Goal: Information Seeking & Learning: Learn about a topic

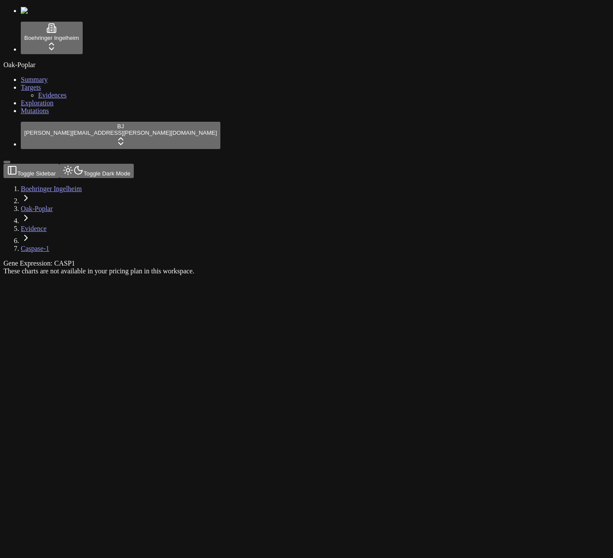
click at [527, 267] on div "These charts are not available in your pricing plan in this workspace." at bounding box center [264, 271] width 523 height 8
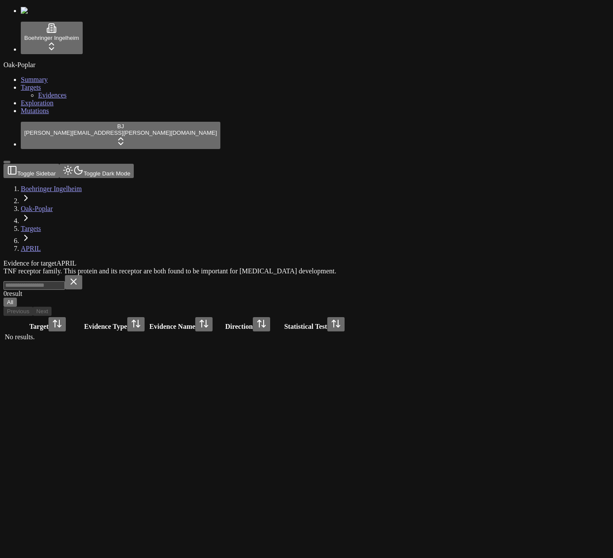
click at [527, 259] on div "Evidence for target APRIL TNF receptor family. This protein and its receptor ar…" at bounding box center [264, 300] width 523 height 83
click at [472, 259] on div "Evidence for target APRIL TNF receptor family. This protein and its receptor ar…" at bounding box center [264, 300] width 523 height 83
click at [457, 266] on div "Evidence for target APRIL TNF receptor family. This protein and its receptor ar…" at bounding box center [264, 300] width 523 height 83
click at [480, 320] on div "Evidence for target APRIL TNF receptor family. This protein and its receptor ar…" at bounding box center [264, 300] width 523 height 83
click at [353, 287] on div "Evidence for target APRIL TNF receptor family. This protein and its receptor ar…" at bounding box center [264, 300] width 523 height 83
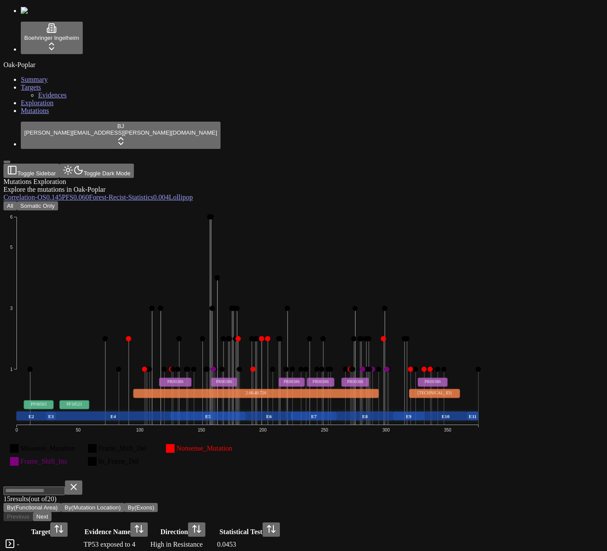
click at [491, 210] on icon "Missense_Mutation Frame_Shift_Del Nonsense_Mutation Frame_Shift_Ins In_Frame_De…" at bounding box center [247, 344] width 488 height 268
click at [58, 201] on button "Somatic Only" at bounding box center [37, 205] width 41 height 9
click at [17, 201] on button "All" at bounding box center [9, 205] width 13 height 9
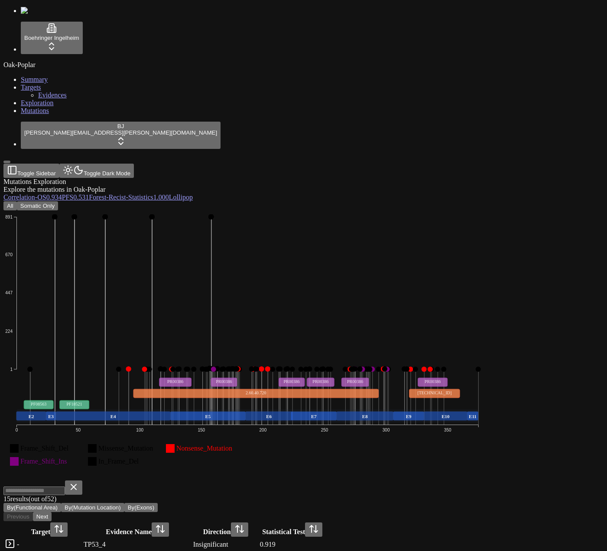
click at [249, 178] on div "Mutations Exploration Explore the mutations in Oak-Poplar Correlation - OS 0.93…" at bounding box center [261, 464] width 517 height 572
click at [419, 255] on icon "Frame_Shift_Del Missense_Mutation Nonsense_Mutation Frame_Shift_Ins In_Frame_De…" at bounding box center [247, 344] width 488 height 268
click at [404, 481] on div "15 result s (out of 52 ) By(Functional Area) By(Mutation Location) By(Exons)" at bounding box center [261, 497] width 517 height 32
click at [439, 248] on icon "Frame_Shift_Del Missense_Mutation Nonsense_Mutation Frame_Shift_Ins In_Frame_De…" at bounding box center [247, 344] width 488 height 268
click at [58, 201] on button "Somatic Only" at bounding box center [37, 205] width 41 height 9
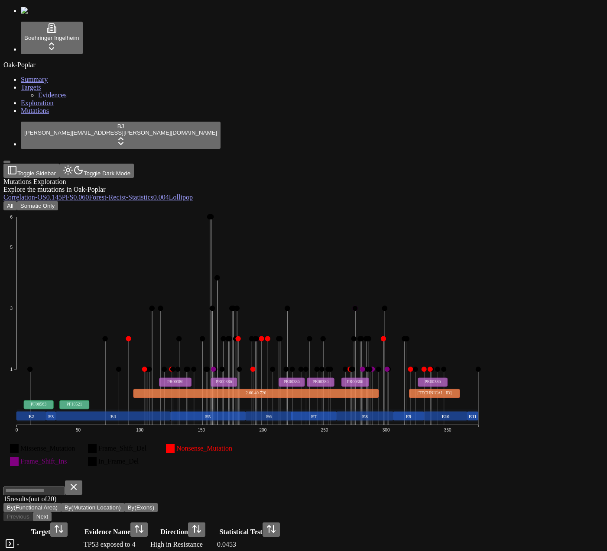
scroll to position [188, 0]
drag, startPoint x: 270, startPoint y: 372, endPoint x: 300, endPoint y: 375, distance: 30.1
copy div "exposed to"
click at [430, 210] on icon "Missense_Mutation Frame_Shift_Del Nonsense_Mutation Frame_Shift_Ins In_Frame_De…" at bounding box center [247, 344] width 488 height 268
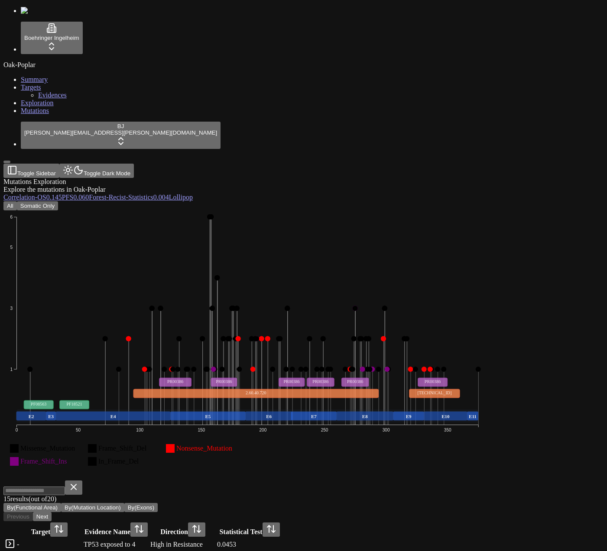
click at [430, 210] on icon "Missense_Mutation Frame_Shift_Del Nonsense_Mutation Frame_Shift_Ins In_Frame_De…" at bounding box center [247, 344] width 488 height 268
click at [360, 201] on div "All Somatic Only Missense_Mutation Frame_Shift_Del Nonsense_Mutation Frame_Shif…" at bounding box center [261, 496] width 517 height 590
click at [316, 481] on div "15 result s (out of 20 ) By(Functional Area) By(Mutation Location) By(Exons)" at bounding box center [261, 497] width 517 height 32
drag, startPoint x: 274, startPoint y: 194, endPoint x: 306, endPoint y: 193, distance: 31.6
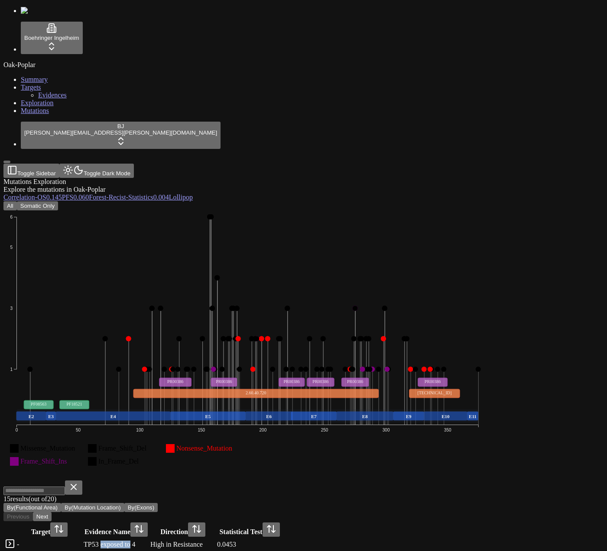
click at [149, 541] on div "TP53 exposed to 4" at bounding box center [116, 545] width 65 height 8
copy div "TP53 exposed to 4"
drag, startPoint x: 247, startPoint y: 195, endPoint x: 327, endPoint y: 189, distance: 79.5
click at [149, 541] on div "TP53 exposed to 4" at bounding box center [116, 545] width 65 height 8
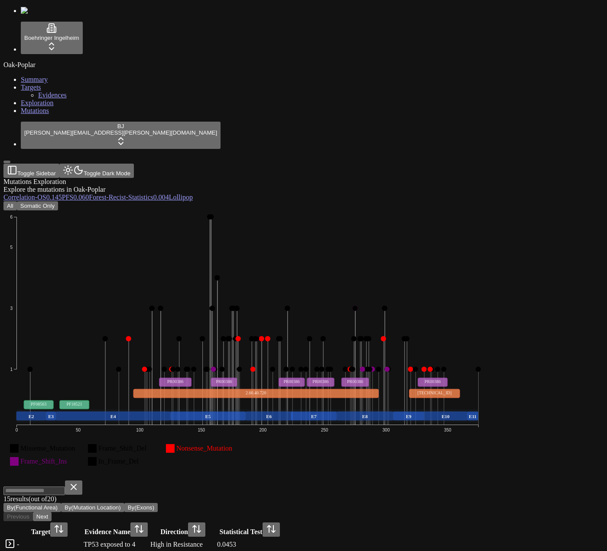
scroll to position [276, 0]
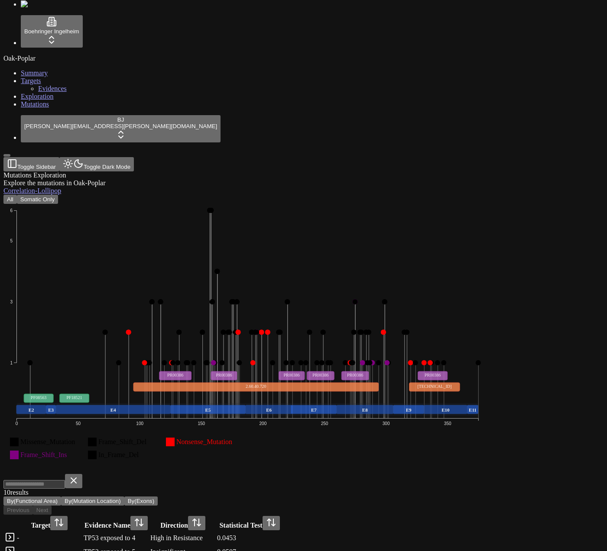
click at [446, 204] on icon "Missense_Mutation Frame_Shift_Del Nonsense_Mutation Frame_Shift_Ins In_Frame_De…" at bounding box center [247, 338] width 488 height 268
click at [520, 528] on div "Mutations Exploration Explore the mutations in Oak-Poplar Correlation - Lollipo…" at bounding box center [261, 443] width 517 height 544
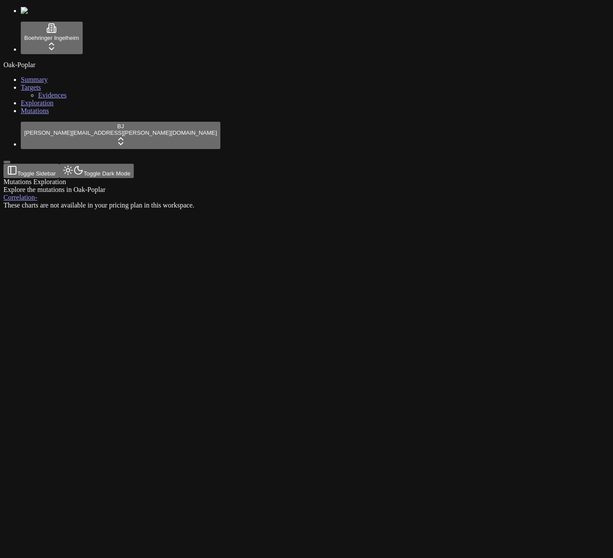
click at [394, 209] on div "Mutations Exploration Explore the mutations in Oak-Poplar Correlation - These c…" at bounding box center [264, 193] width 523 height 31
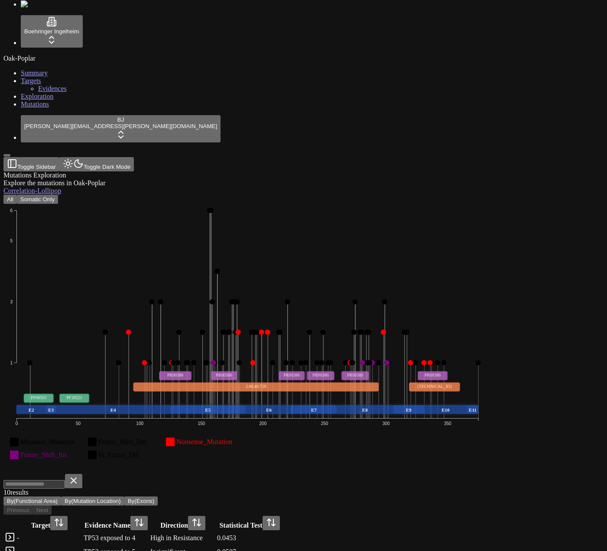
scroll to position [145, 0]
click at [124, 497] on button "By(Mutation Location)" at bounding box center [92, 501] width 63 height 9
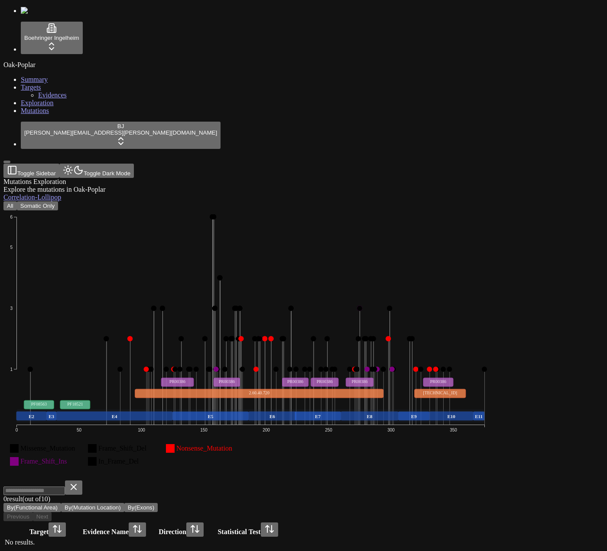
click at [124, 503] on button "By(Mutation Location)" at bounding box center [92, 507] width 63 height 9
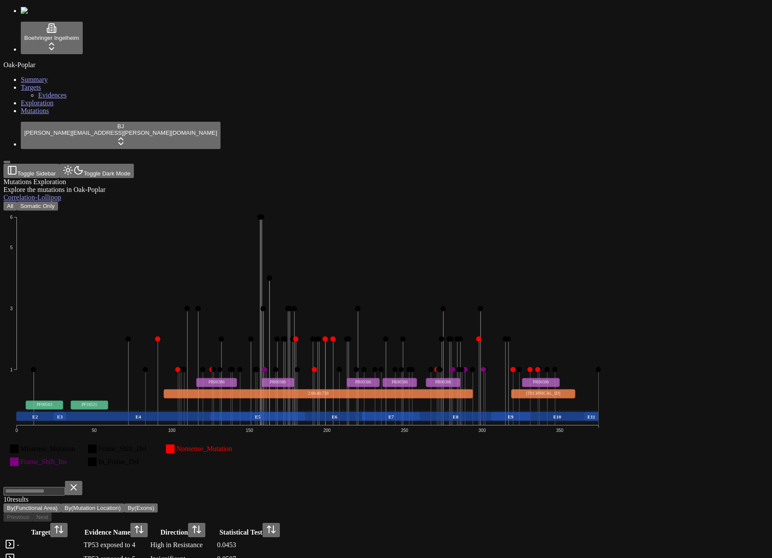
scroll to position [116, 0]
click at [158, 503] on button "By(Exons)" at bounding box center [140, 507] width 33 height 9
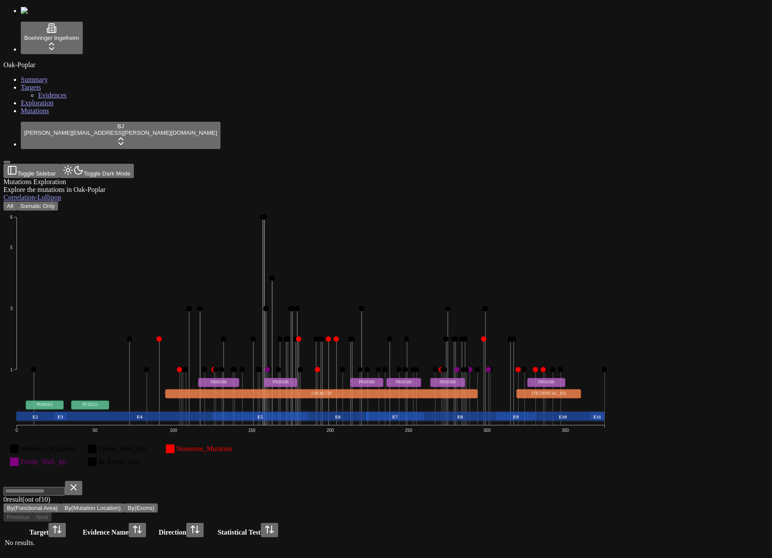
click at [124, 503] on button "By(Mutation Location)" at bounding box center [92, 507] width 63 height 9
click at [61, 503] on button "By(Functional Area)" at bounding box center [32, 507] width 58 height 9
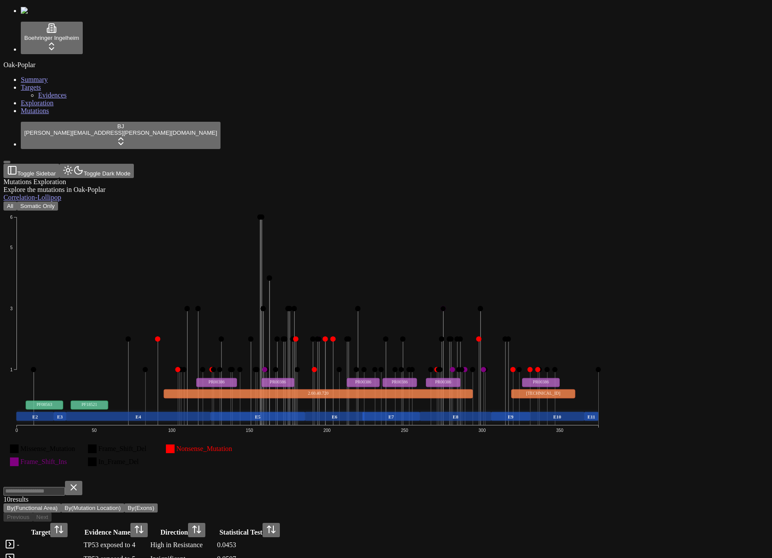
scroll to position [145, 0]
click at [578, 222] on icon "Missense_Mutation Frame_Shift_Del Nonsense_Mutation Frame_Shift_Ins In_Frame_De…" at bounding box center [307, 344] width 608 height 268
click at [589, 234] on icon "Missense_Mutation Frame_Shift_Del Nonsense_Mutation Frame_Shift_Ins In_Frame_De…" at bounding box center [307, 344] width 608 height 268
drag, startPoint x: 404, startPoint y: 420, endPoint x: 396, endPoint y: 415, distance: 9.3
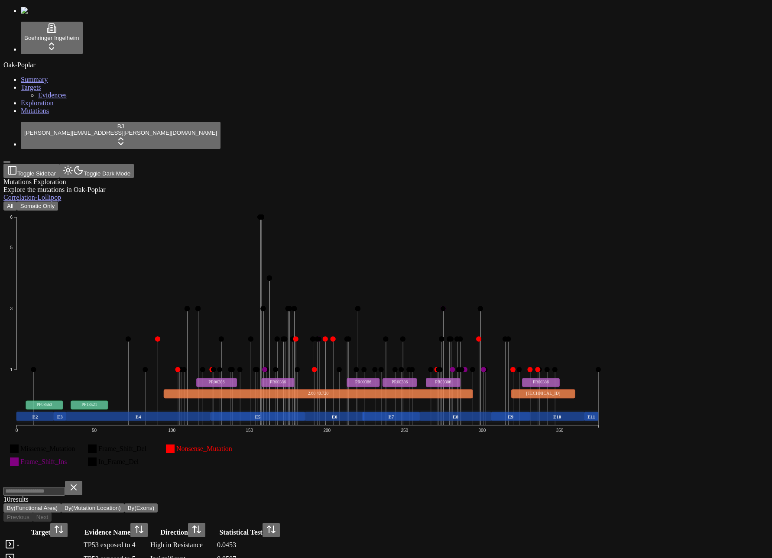
copy div "TP53 exposed to P53SUPPRESSR exposed to 1"
click at [577, 235] on icon "Missense_Mutation Frame_Shift_Del Nonsense_Mutation Frame_Shift_Ins In_Frame_De…" at bounding box center [307, 344] width 608 height 268
copy div "TP53 exposed to P53SUPPRESSR exposed to 1"
drag, startPoint x: 249, startPoint y: 418, endPoint x: 403, endPoint y: 419, distance: 154.6
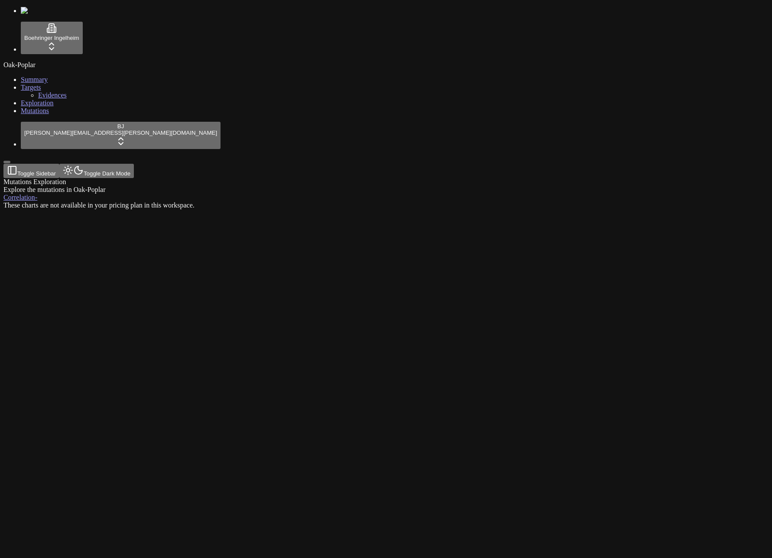
click at [440, 186] on div "Explore the mutations in Oak-Poplar" at bounding box center [344, 190] width 682 height 8
click at [606, 178] on div "Mutations Exploration Explore the mutations in Oak-Poplar" at bounding box center [344, 186] width 682 height 16
click at [37, 194] on span "-" at bounding box center [36, 197] width 2 height 7
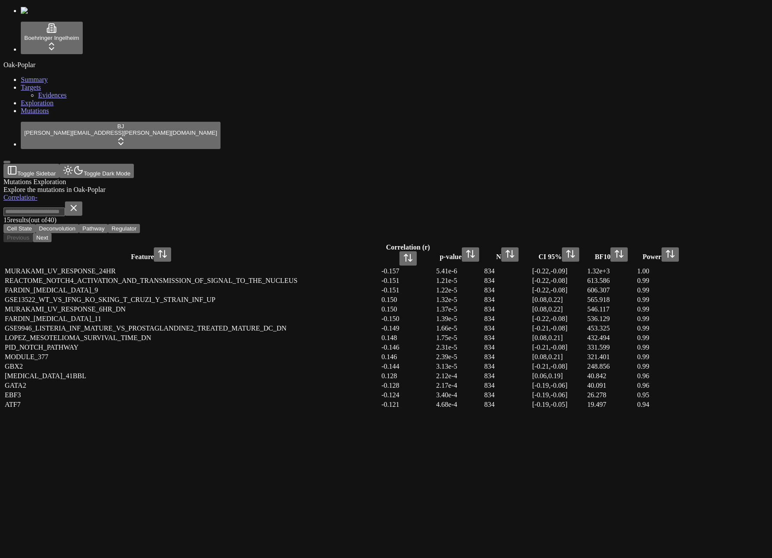
click at [538, 178] on div "Mutations Exploration Explore the mutations in Oak-Poplar" at bounding box center [344, 186] width 682 height 16
click at [476, 409] on div "Mutations Exploration Explore the mutations in Oak-Poplar Correlation - 15 resu…" at bounding box center [344, 294] width 682 height 232
click at [521, 178] on div "Mutations Exploration Explore the mutations in Oak-Poplar" at bounding box center [344, 186] width 682 height 16
click at [340, 186] on div "Explore the mutations in Oak-Poplar" at bounding box center [344, 190] width 682 height 8
click at [79, 224] on button "Deconvolution" at bounding box center [57, 228] width 43 height 9
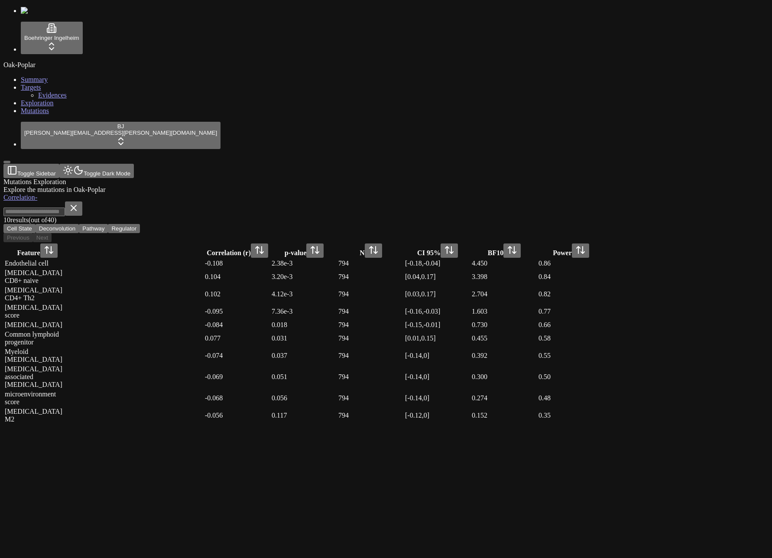
click at [108, 224] on button "Pathway" at bounding box center [93, 228] width 29 height 9
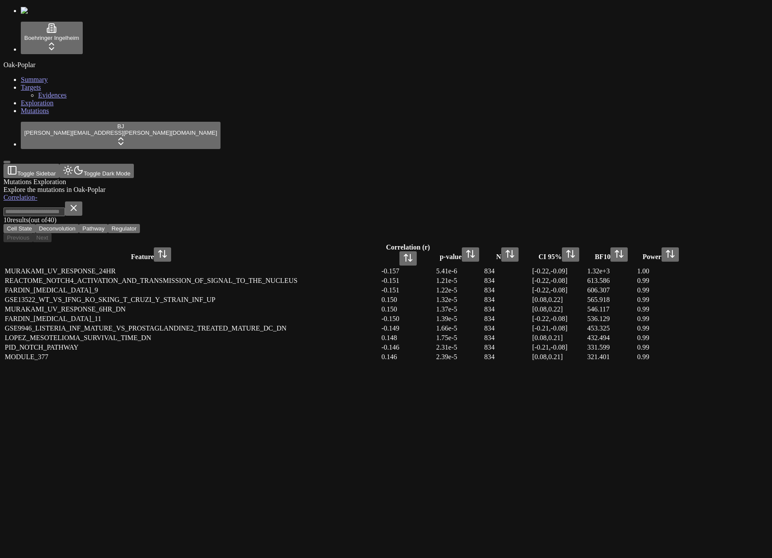
click at [140, 224] on button "Regulator" at bounding box center [124, 228] width 32 height 9
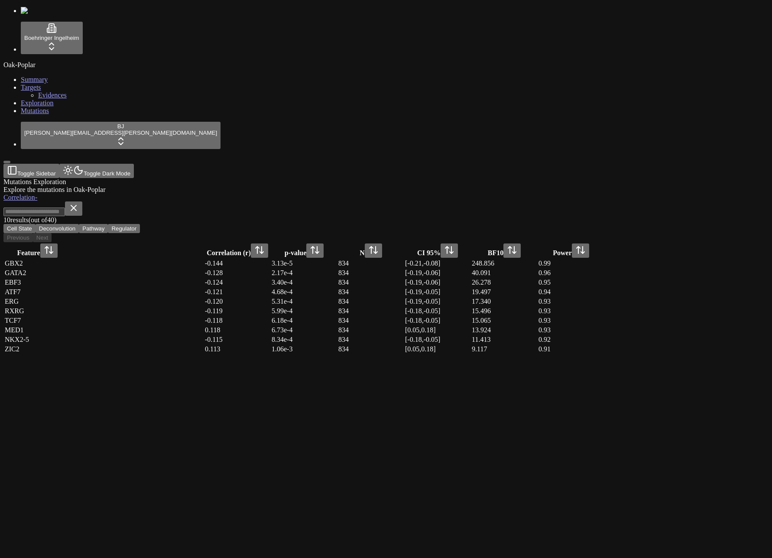
drag, startPoint x: 342, startPoint y: 91, endPoint x: 303, endPoint y: 94, distance: 39.0
click at [79, 224] on button "Deconvolution" at bounding box center [57, 228] width 43 height 9
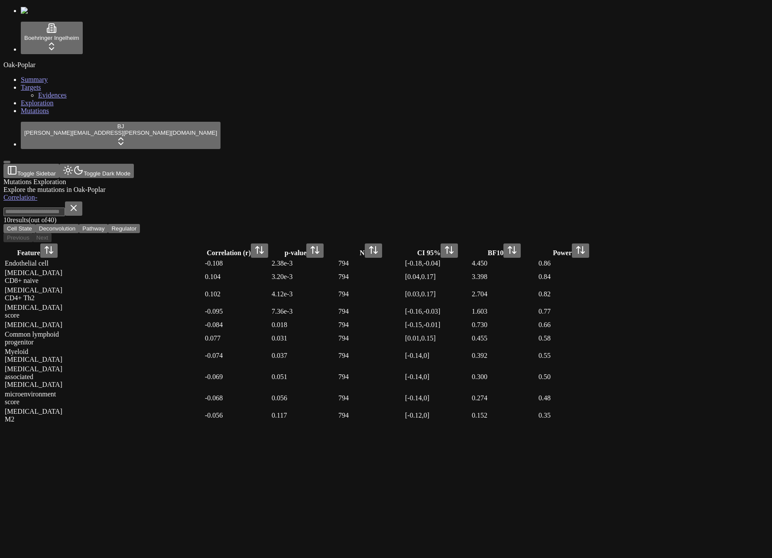
click at [36, 224] on button "Cell State" at bounding box center [19, 228] width 32 height 9
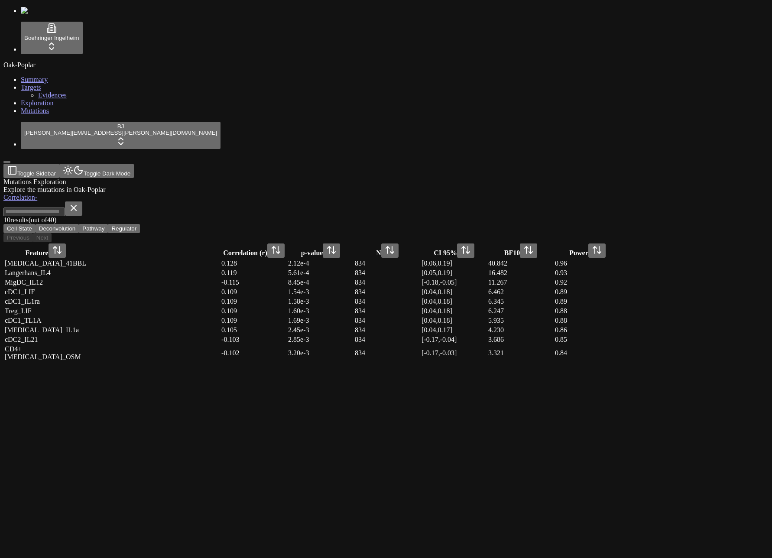
click at [367, 178] on div "Mutations Exploration" at bounding box center [344, 182] width 682 height 8
click at [427, 178] on div "Mutations Exploration Explore the mutations in Oak-Poplar" at bounding box center [344, 186] width 682 height 16
click at [569, 178] on div "Mutations Exploration Explore the mutations in Oak-Poplar" at bounding box center [344, 186] width 682 height 16
click at [49, 114] on link "Mutations" at bounding box center [35, 110] width 28 height 7
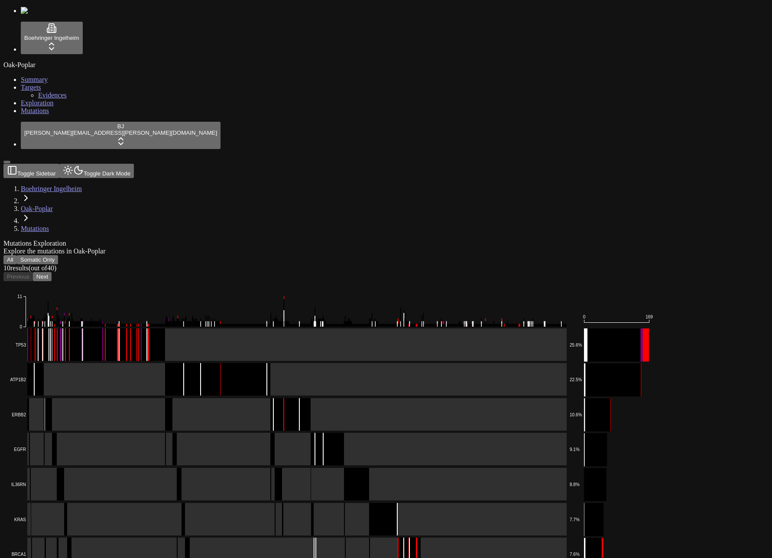
click at [49, 107] on link "Exploration" at bounding box center [37, 102] width 33 height 7
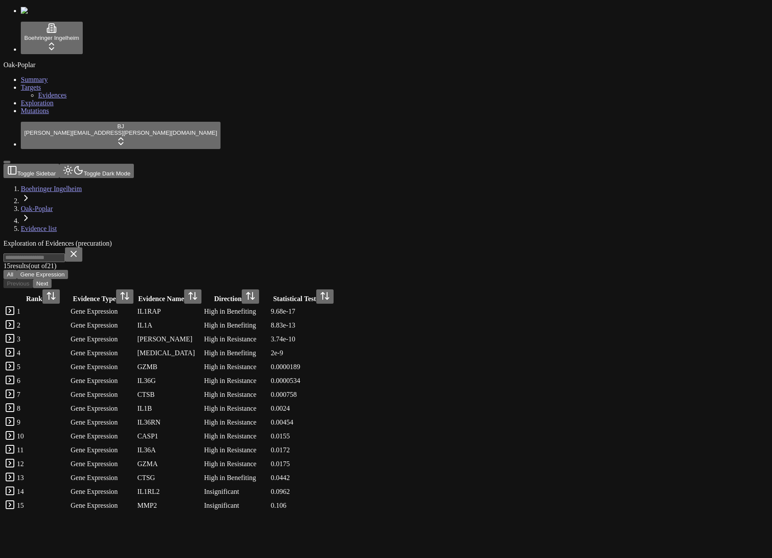
click at [51, 99] on link "Evidences" at bounding box center [52, 94] width 29 height 7
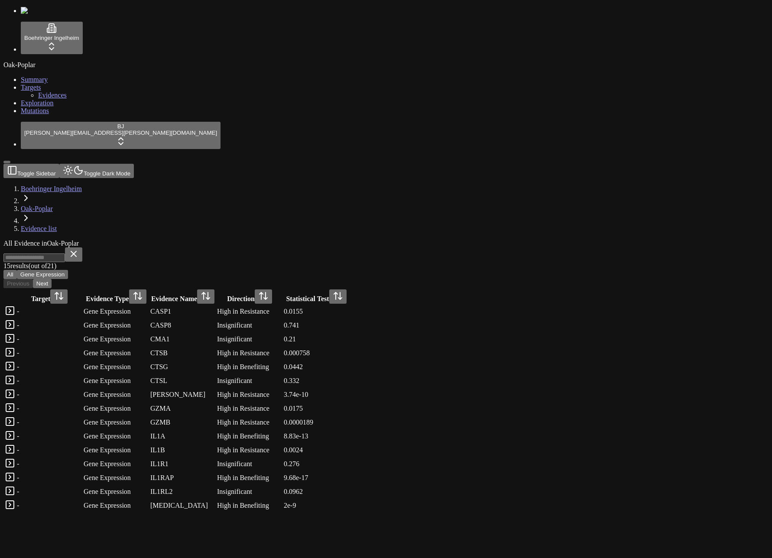
click at [50, 107] on link "Exploration" at bounding box center [37, 102] width 33 height 7
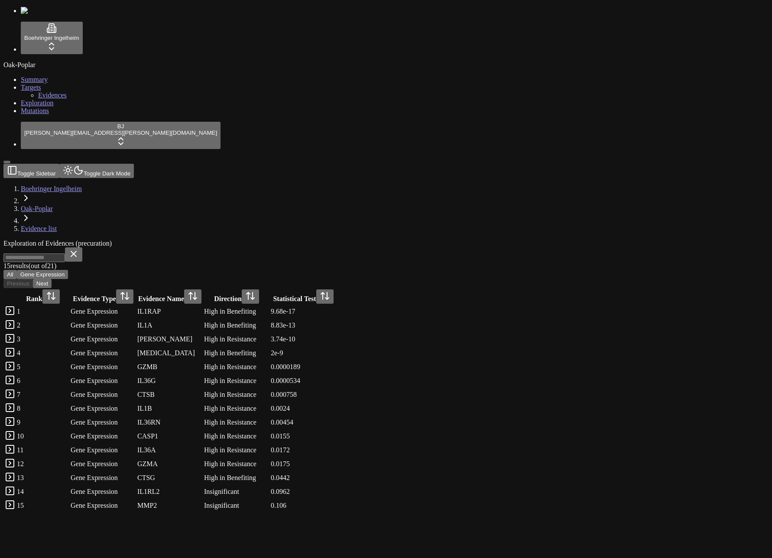
click at [56, 99] on link "Evidences" at bounding box center [52, 94] width 29 height 7
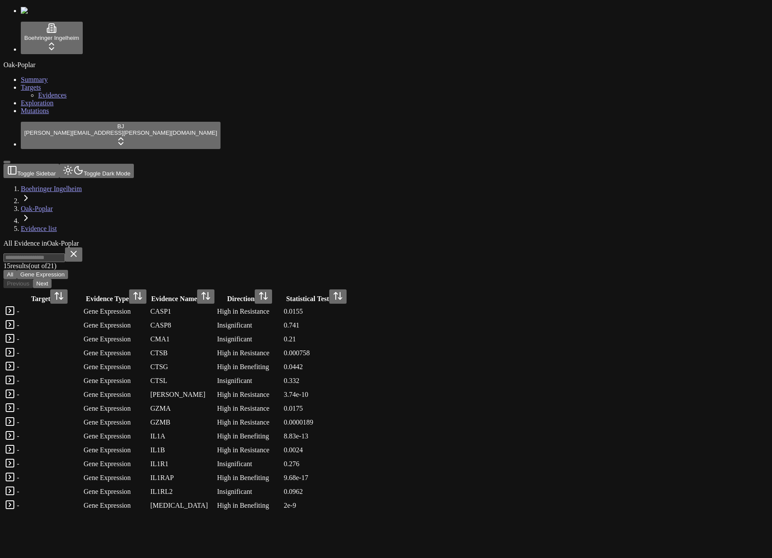
click at [54, 107] on link "Exploration" at bounding box center [37, 102] width 33 height 7
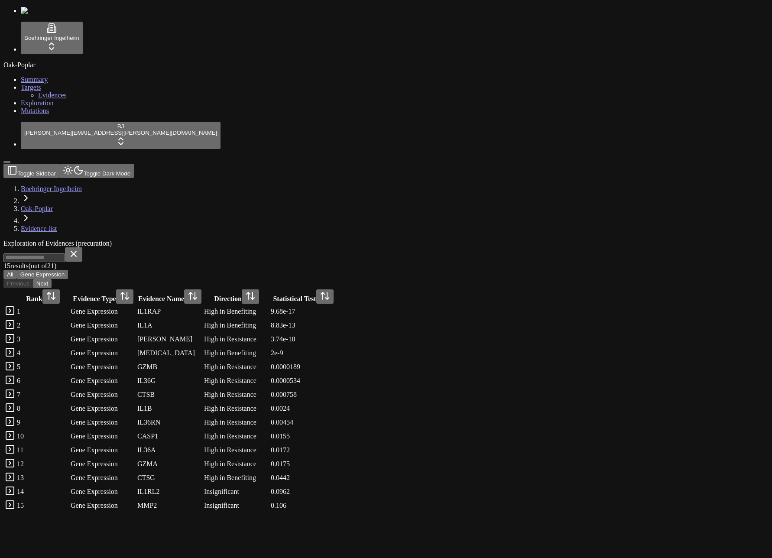
click at [15, 310] on link at bounding box center [10, 313] width 10 height 7
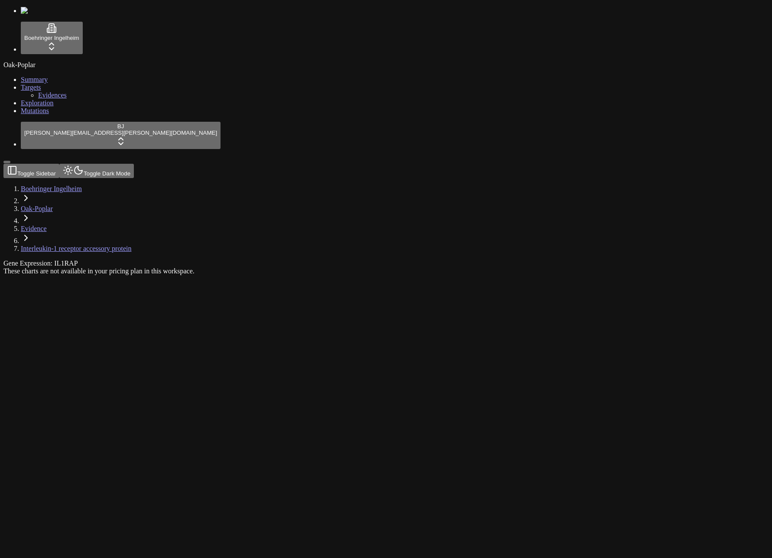
click at [128, 267] on div "These charts are not available in your pricing plan in this workspace." at bounding box center [344, 271] width 682 height 8
click at [30, 107] on span "Exploration" at bounding box center [37, 102] width 33 height 7
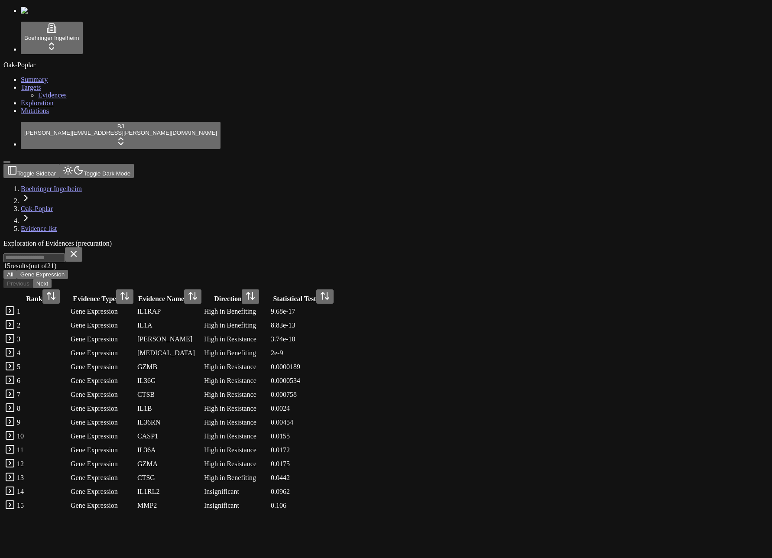
click at [15, 310] on link at bounding box center [10, 313] width 10 height 7
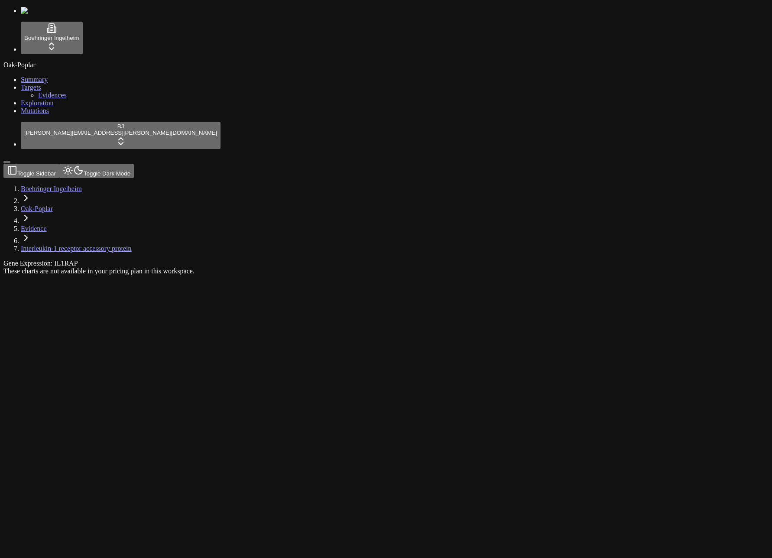
click at [42, 107] on span "Exploration" at bounding box center [37, 102] width 33 height 7
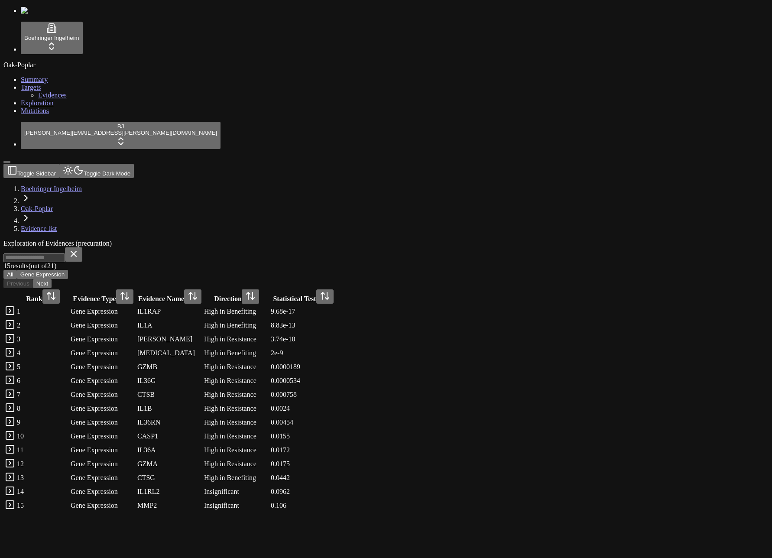
click at [51, 99] on link "Evidences" at bounding box center [52, 94] width 29 height 7
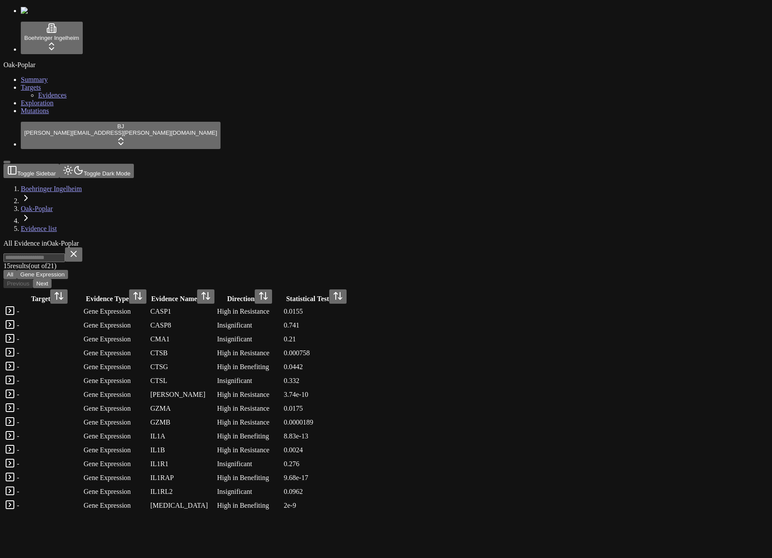
click at [492, 164] on header "Toggle Sidebar Toggle Dark Mode Boehringer Ingelheim Oak-Poplar Evidence list" at bounding box center [344, 198] width 682 height 69
click at [37, 107] on span "Exploration" at bounding box center [37, 102] width 33 height 7
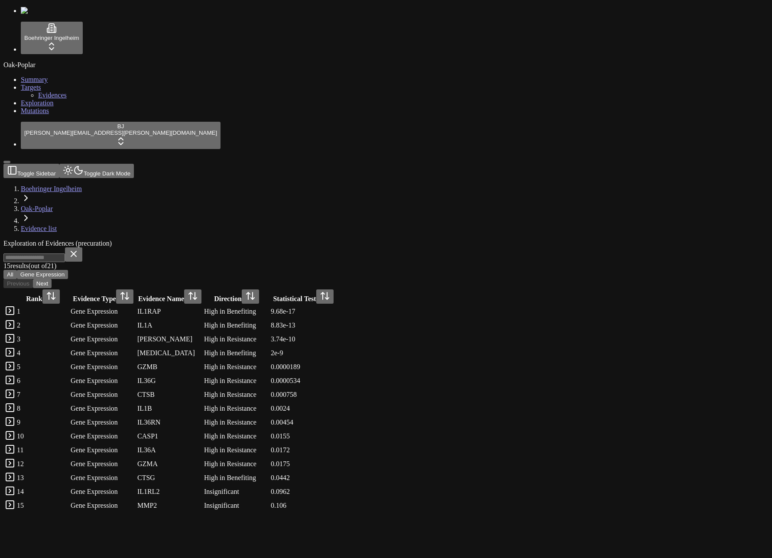
click at [52, 99] on link "Evidences" at bounding box center [52, 94] width 29 height 7
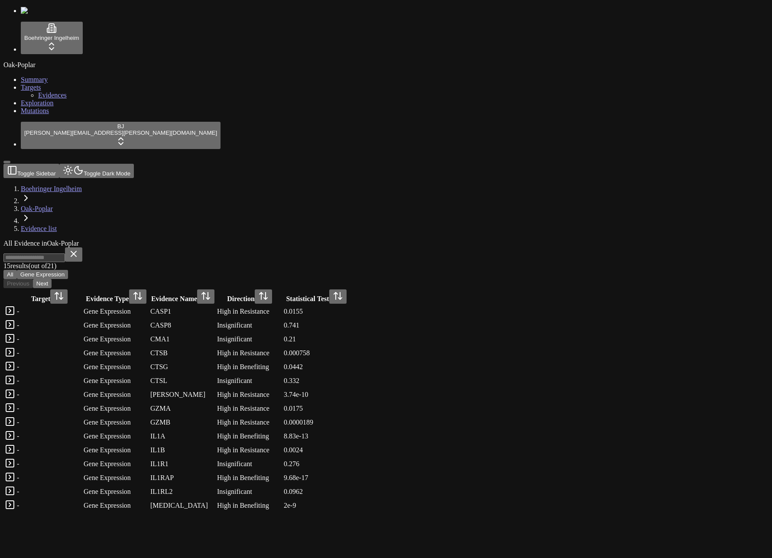
click at [51, 107] on link "Exploration" at bounding box center [37, 102] width 33 height 7
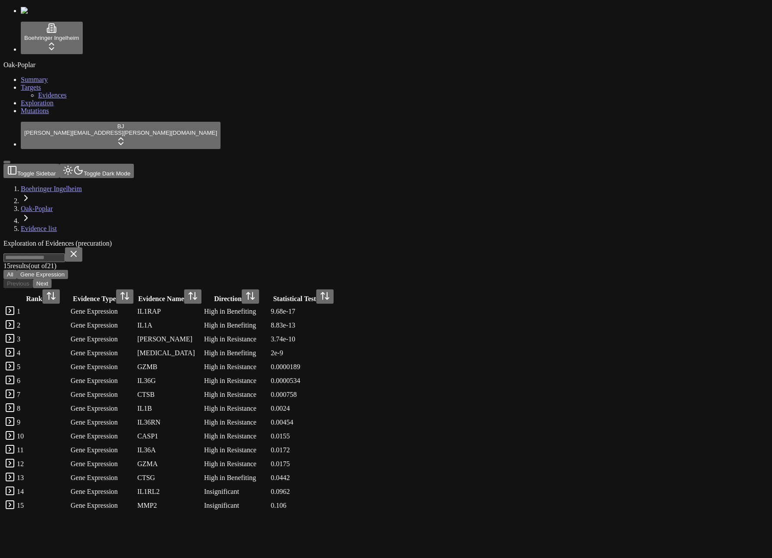
click at [50, 99] on link "Evidences" at bounding box center [52, 94] width 29 height 7
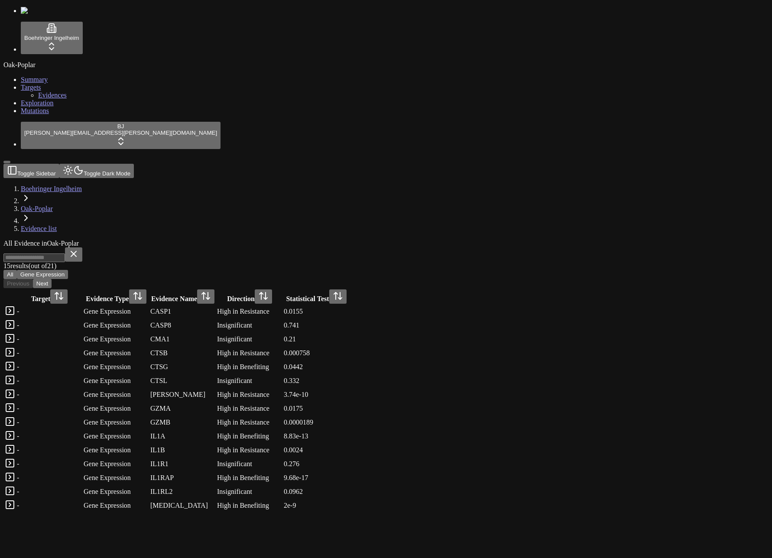
click at [346, 289] on button at bounding box center [337, 296] width 17 height 14
click at [38, 107] on span "Exploration" at bounding box center [37, 102] width 33 height 7
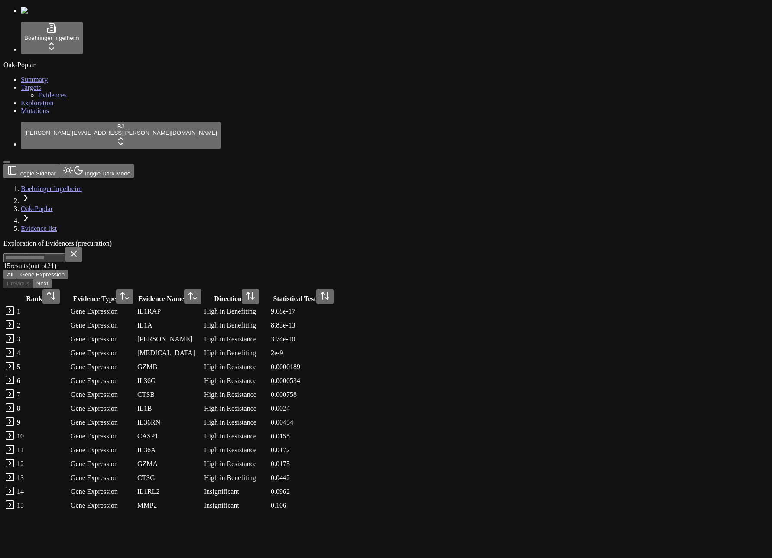
click at [38, 99] on span "Evidences" at bounding box center [52, 94] width 29 height 7
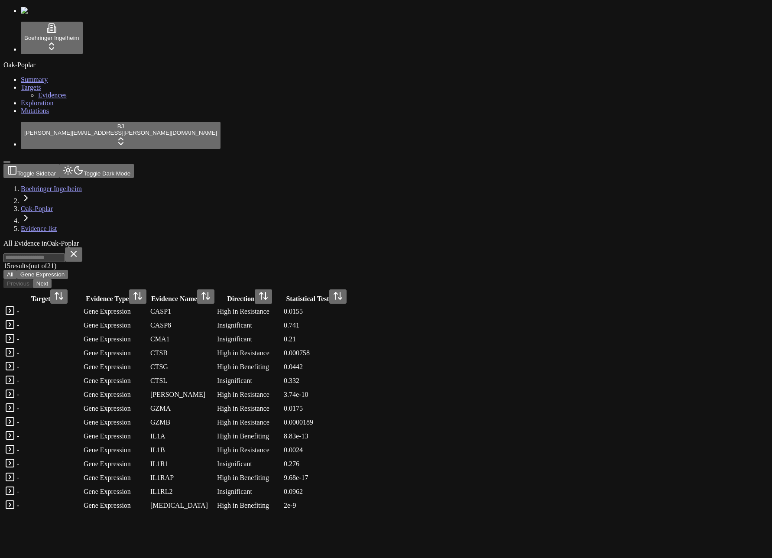
click at [409, 239] on div "All Evidence in Oak-Poplar 15 result s (out of 21 ) All Gene Expression Previou…" at bounding box center [344, 375] width 682 height 273
click at [54, 107] on link "Exploration" at bounding box center [37, 102] width 33 height 7
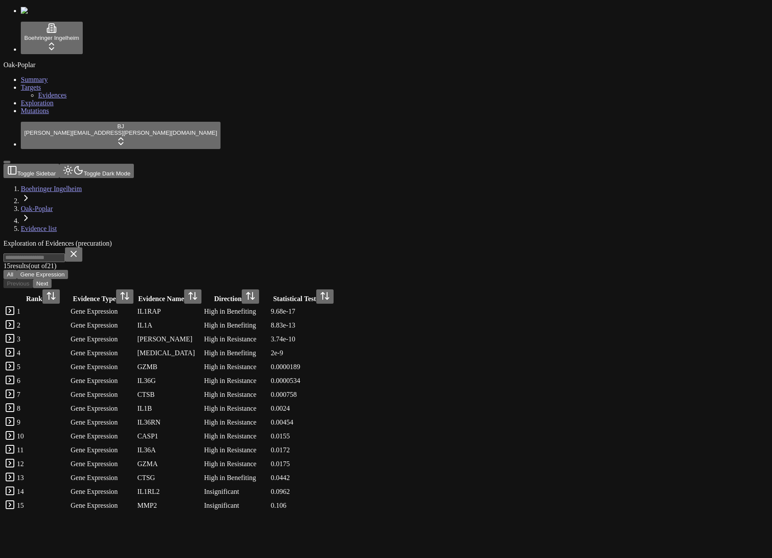
click at [68, 270] on button "Gene Expression" at bounding box center [42, 274] width 51 height 9
click at [55, 99] on link "Evidences" at bounding box center [52, 94] width 29 height 7
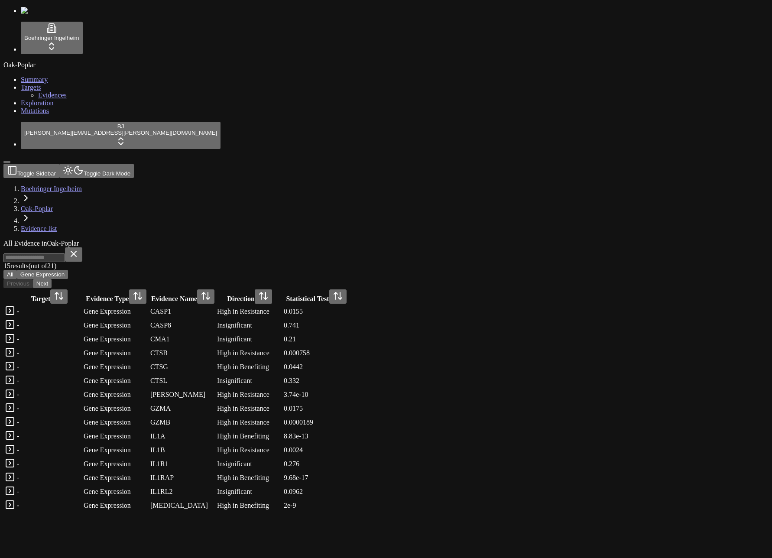
click at [544, 247] on div "15 result s (out of 21 ) All Gene Expression Previous Next Target Evidence Type…" at bounding box center [344, 379] width 682 height 265
click at [260, 239] on div "All Evidence in Oak-Poplar" at bounding box center [344, 243] width 682 height 8
click at [572, 247] on div "15 result s (out of 21 ) All Gene Expression Previous Next" at bounding box center [344, 267] width 682 height 41
click at [49, 114] on link "Mutations" at bounding box center [35, 110] width 28 height 7
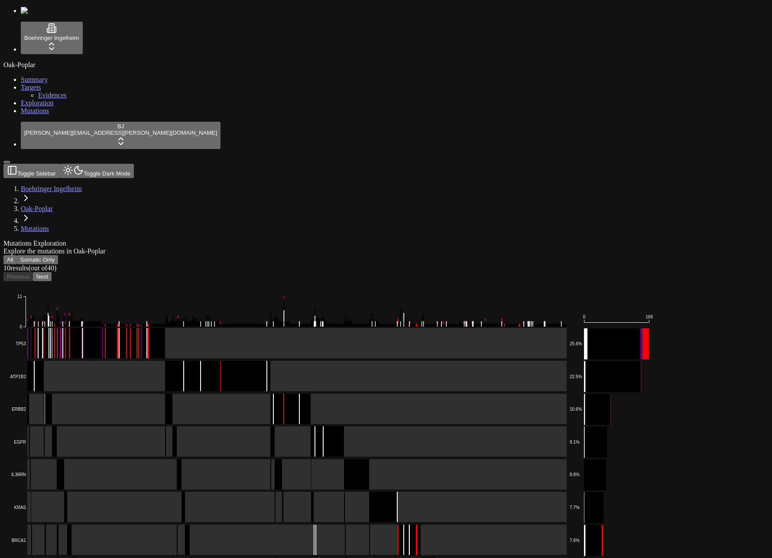
click at [189, 239] on div "Mutations Exploration Explore the mutations in Oak-Poplar" at bounding box center [344, 247] width 682 height 16
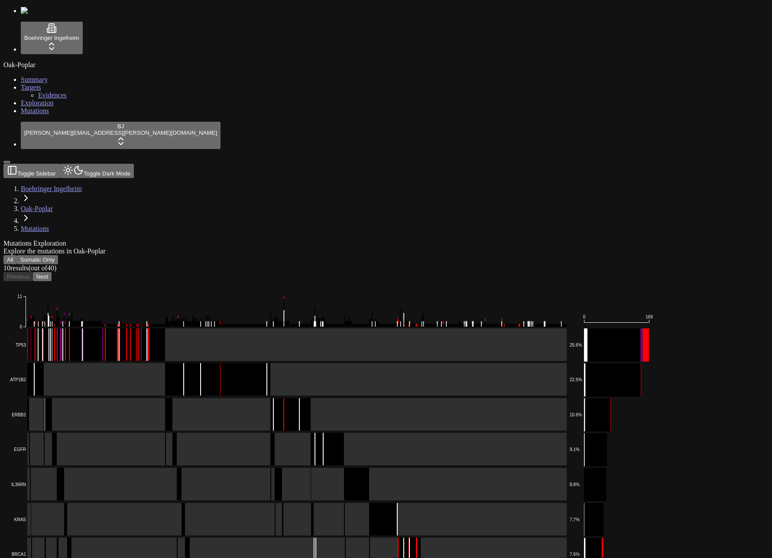
click at [47, 99] on span "Evidences" at bounding box center [52, 94] width 29 height 7
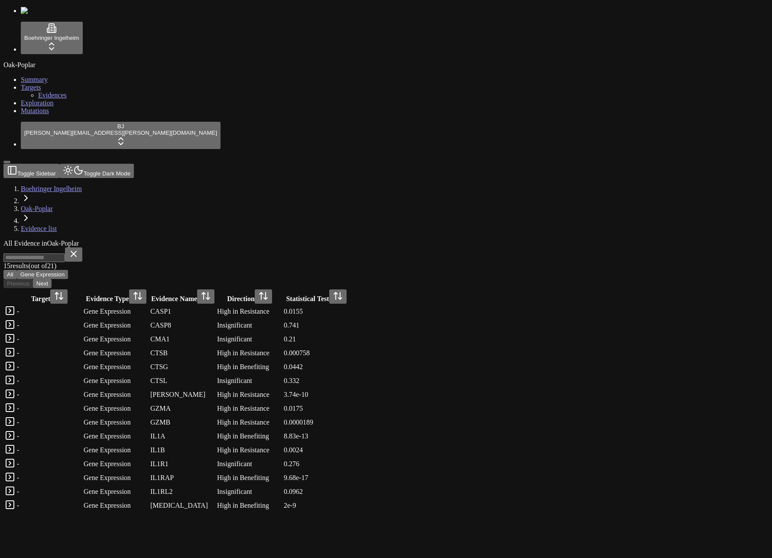
click at [41, 91] on link "Targets" at bounding box center [31, 87] width 20 height 7
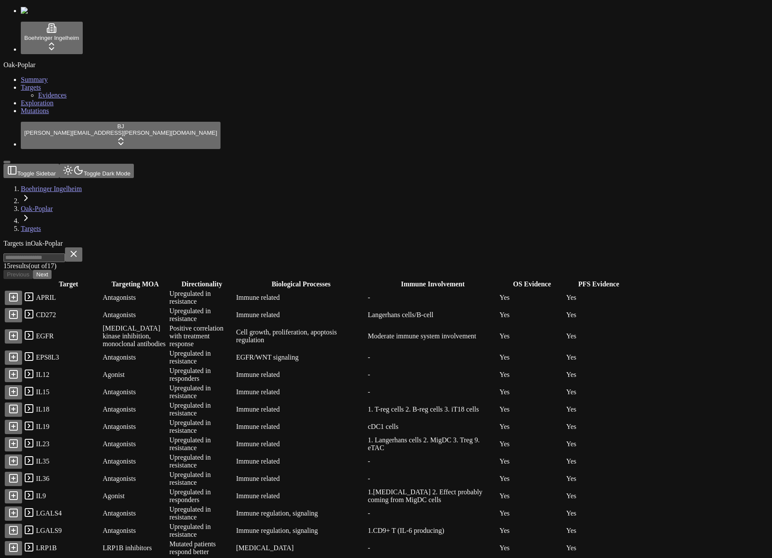
click at [54, 107] on link "Exploration" at bounding box center [37, 102] width 33 height 7
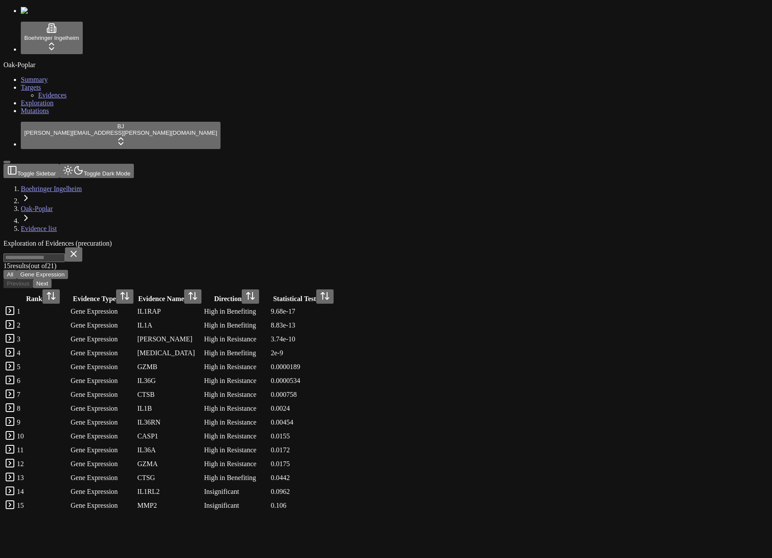
click at [56, 99] on link "Evidences" at bounding box center [52, 94] width 29 height 7
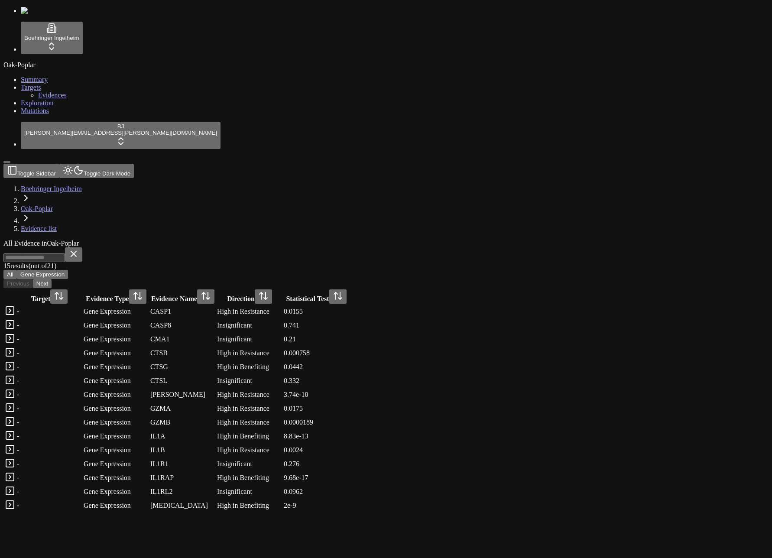
click at [54, 107] on link "Exploration" at bounding box center [37, 102] width 33 height 7
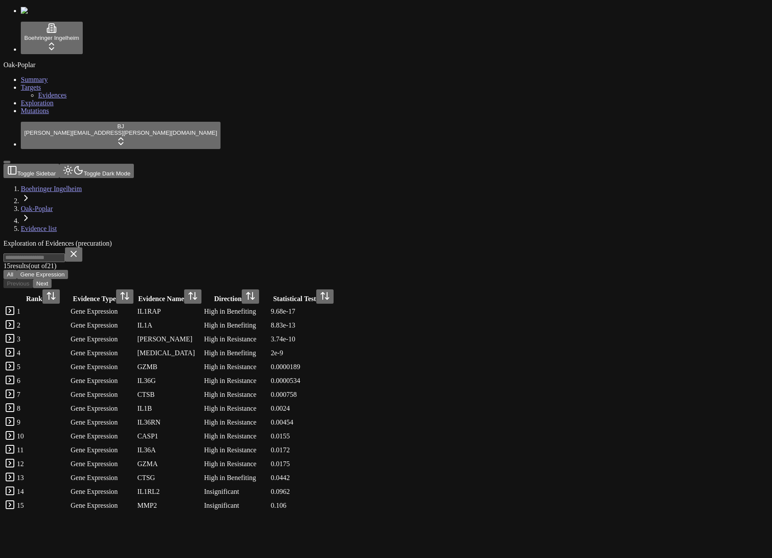
click at [58, 99] on link "Evidences" at bounding box center [52, 94] width 29 height 7
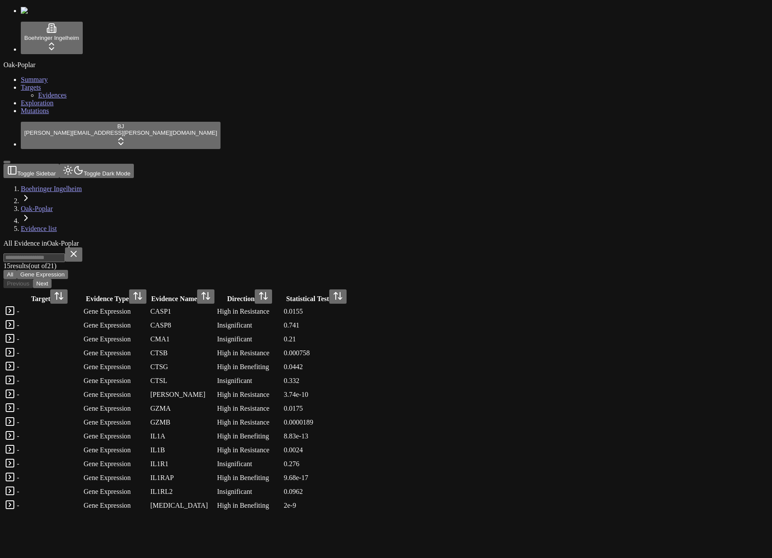
click at [54, 107] on link "Exploration" at bounding box center [37, 102] width 33 height 7
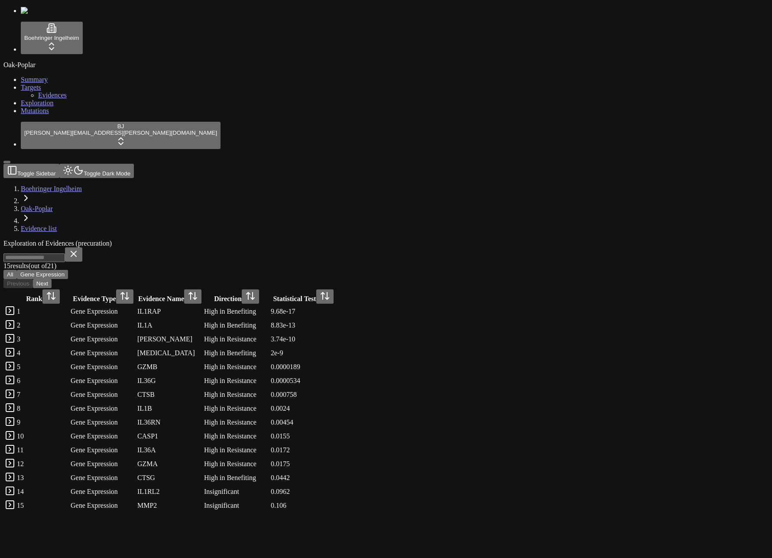
click at [58, 99] on link "Evidences" at bounding box center [52, 94] width 29 height 7
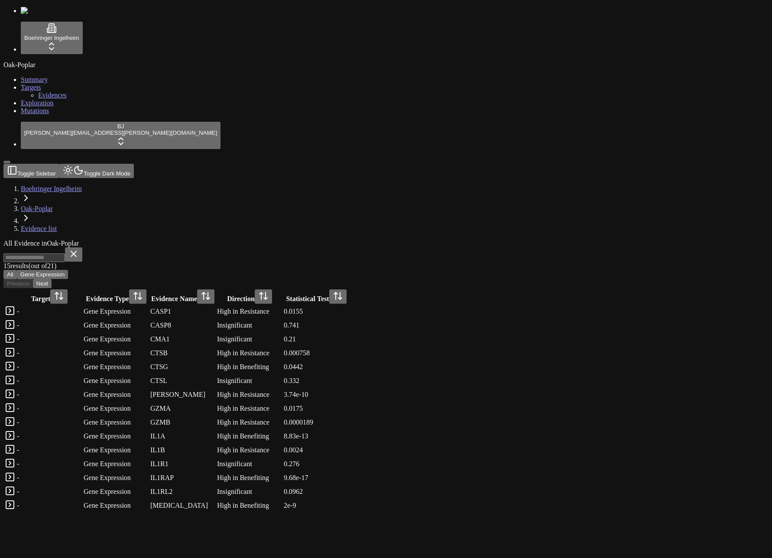
click at [43, 107] on link "Exploration" at bounding box center [37, 102] width 33 height 7
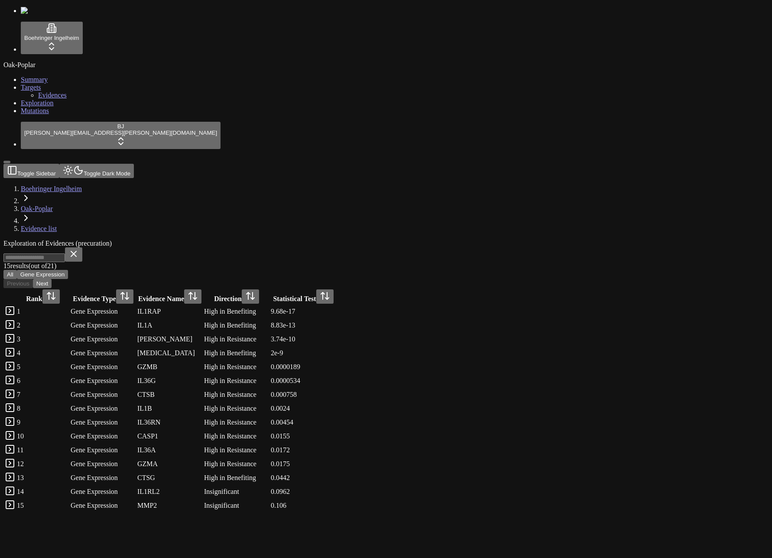
click at [332, 239] on div "Exploration of Evidences (precuration) 15 result s (out of 21 ) All Gene Expres…" at bounding box center [344, 375] width 682 height 273
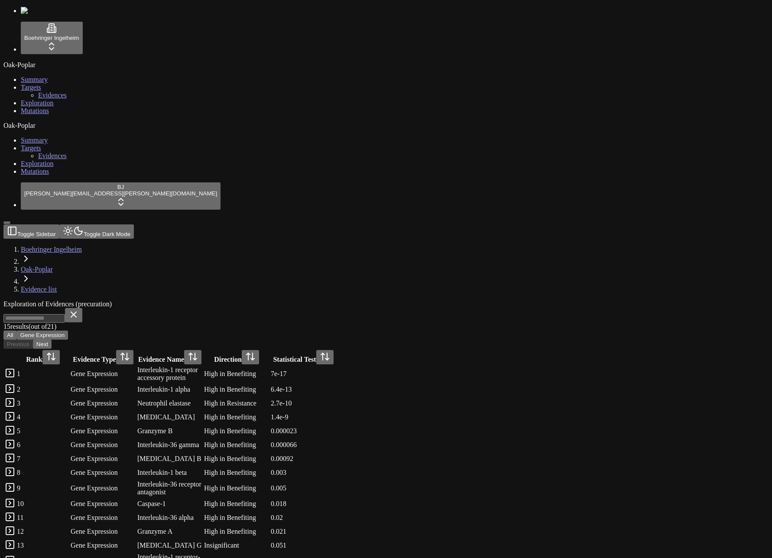
click at [191, 300] on div "Exploration of Evidences (precuration)" at bounding box center [344, 304] width 682 height 8
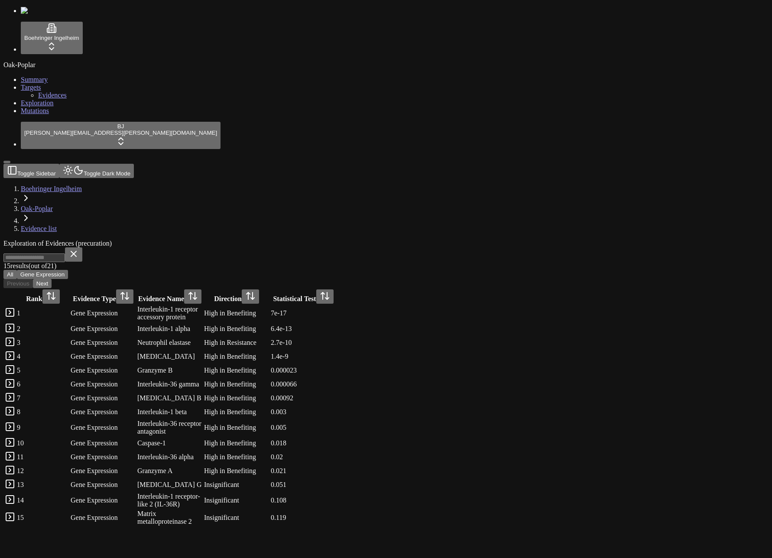
click at [42, 99] on span "Evidences" at bounding box center [52, 94] width 29 height 7
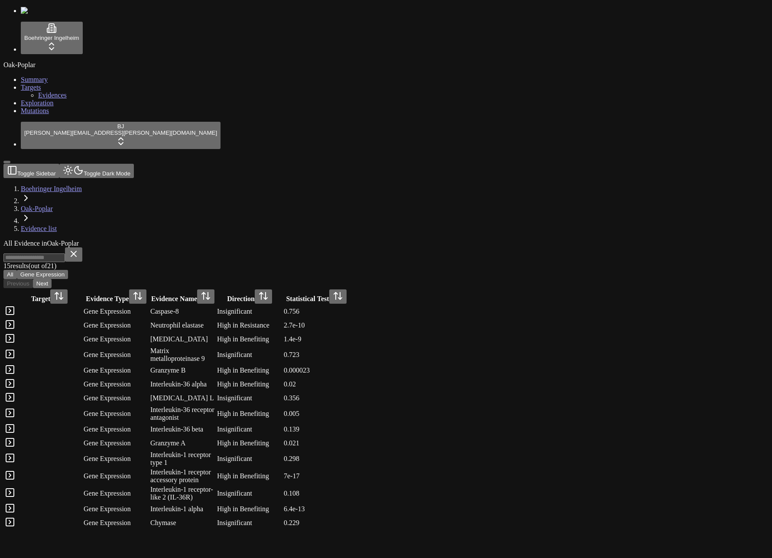
click at [46, 107] on link "Exploration" at bounding box center [37, 102] width 33 height 7
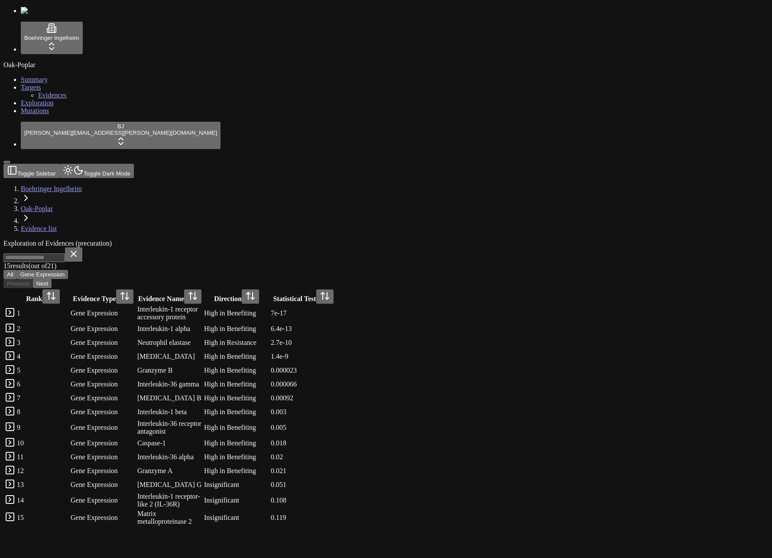
click at [48, 99] on span "Evidences" at bounding box center [52, 94] width 29 height 7
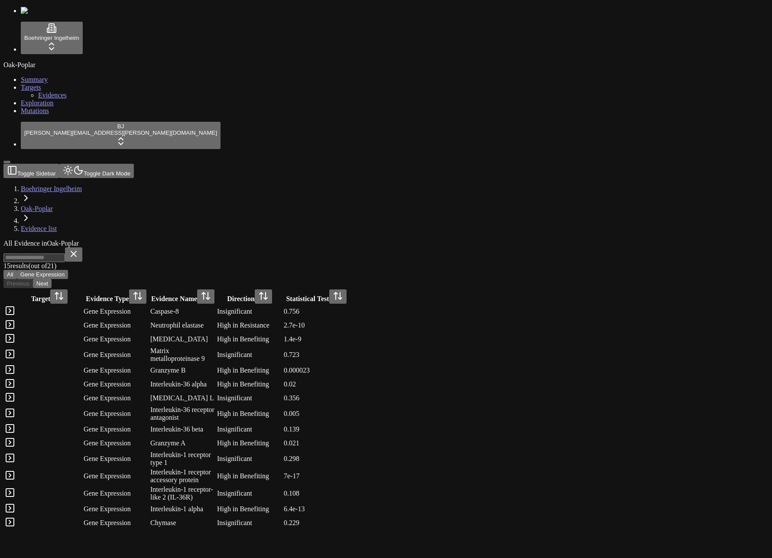
click at [49, 107] on link "Exploration" at bounding box center [37, 102] width 33 height 7
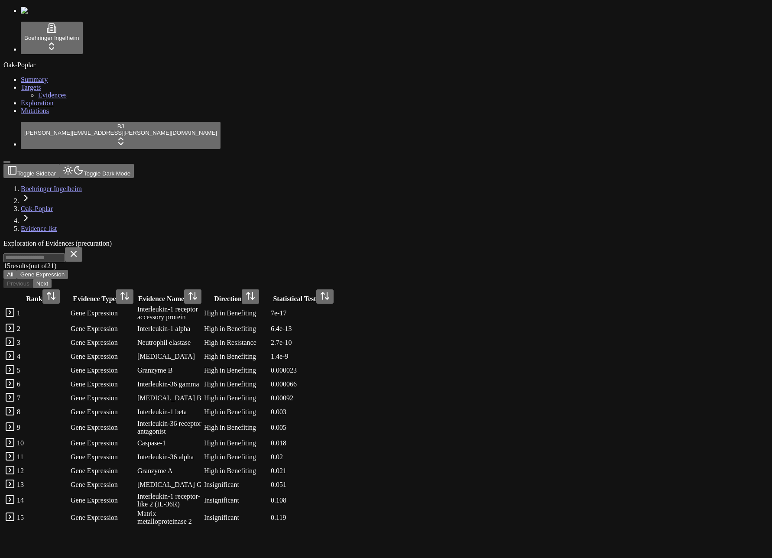
click at [50, 99] on link "Evidences" at bounding box center [52, 94] width 29 height 7
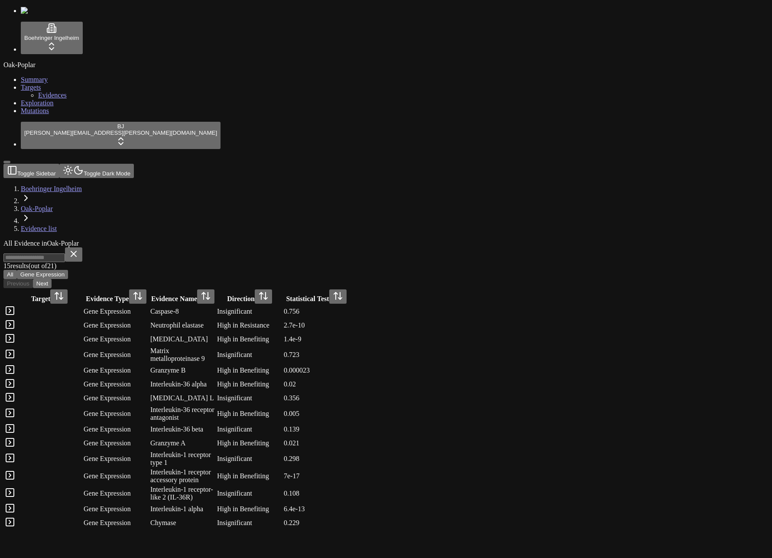
click at [32, 89] on link "Targets" at bounding box center [31, 87] width 20 height 7
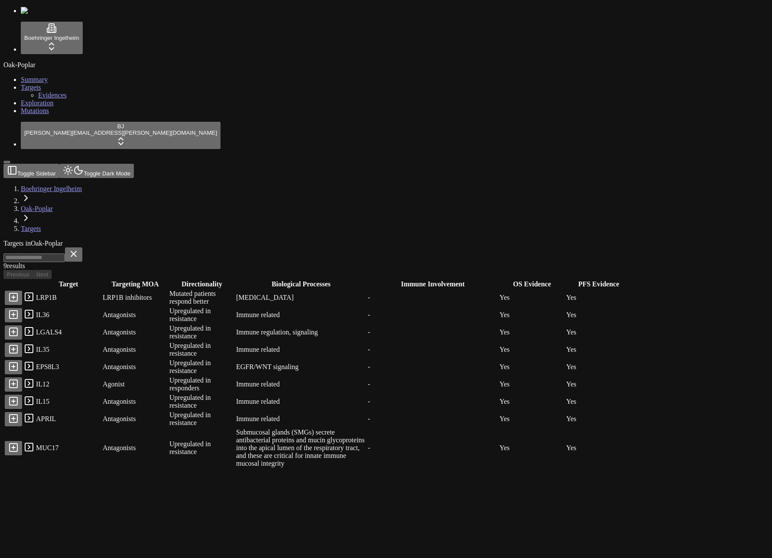
click at [45, 107] on link "Exploration" at bounding box center [37, 102] width 33 height 7
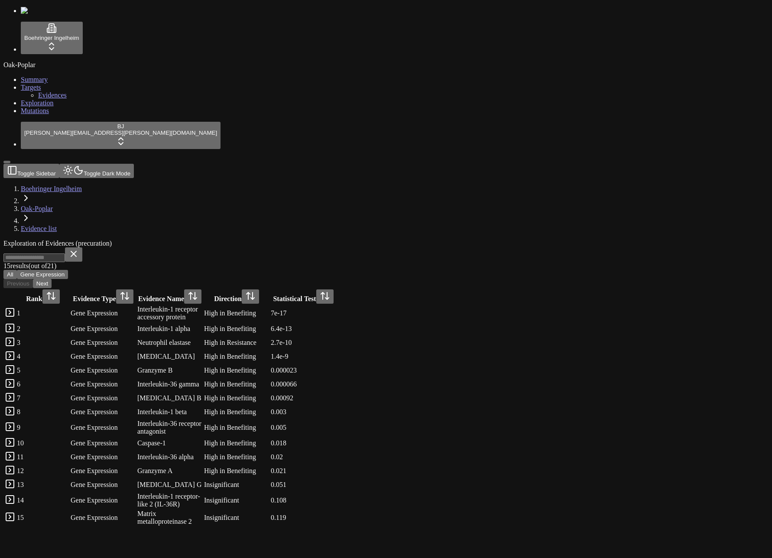
click at [61, 115] on div "Oak-Poplar Summary Targets Evidences Exploration Mutations" at bounding box center [385, 88] width 765 height 54
click at [60, 99] on link "Evidences" at bounding box center [52, 94] width 29 height 7
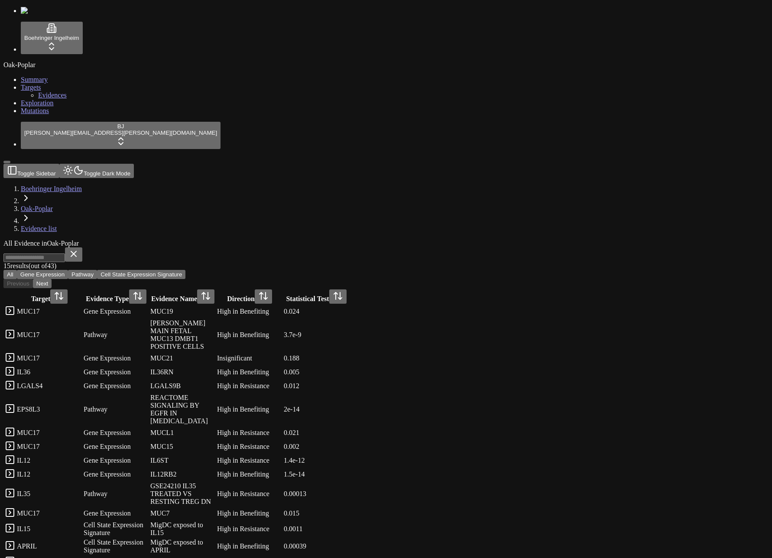
click at [39, 107] on span "Exploration" at bounding box center [37, 102] width 33 height 7
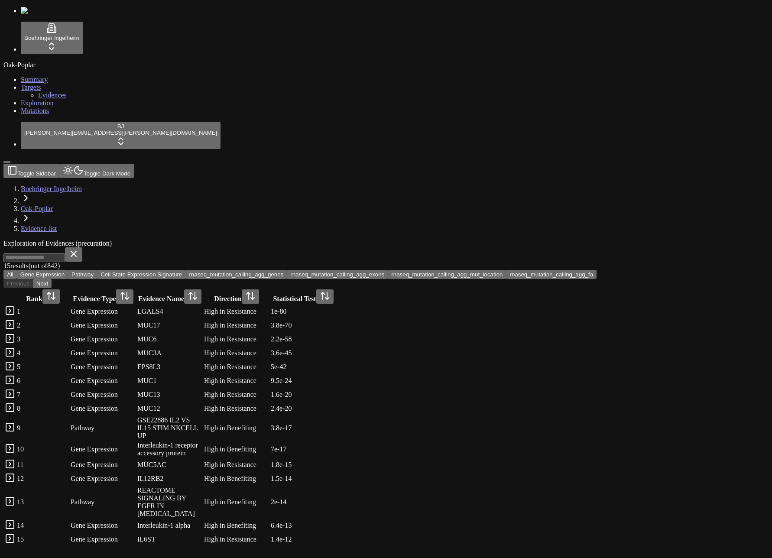
click at [38, 99] on span "Evidences" at bounding box center [52, 94] width 29 height 7
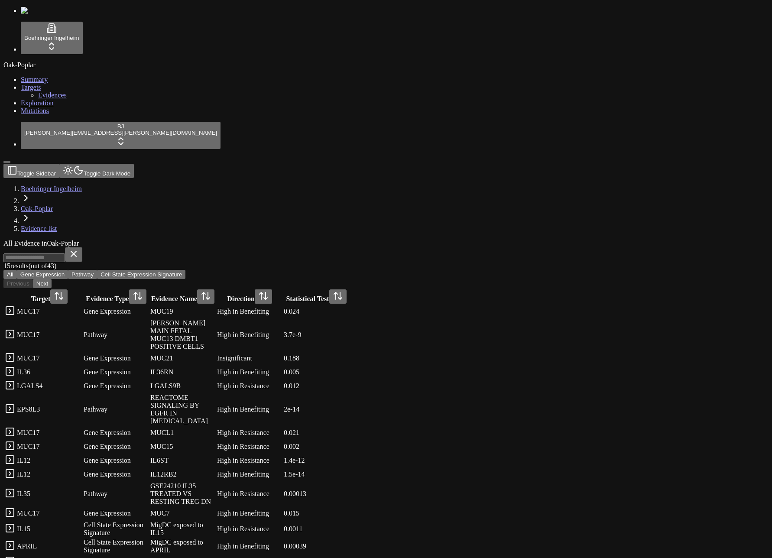
click at [49, 107] on link "Exploration" at bounding box center [37, 102] width 33 height 7
type input "*****"
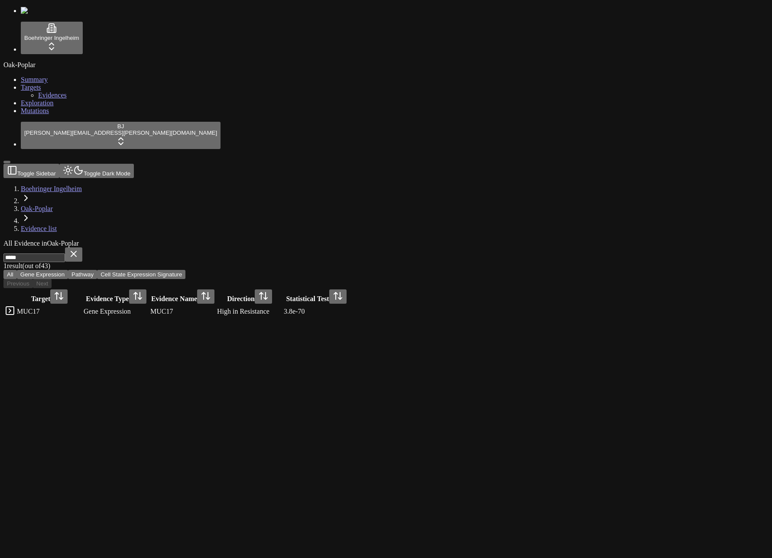
drag, startPoint x: 301, startPoint y: 163, endPoint x: 247, endPoint y: 109, distance: 75.9
click at [301, 239] on div "All Evidence in Oak-Poplar ***** 1 result (out of 43 ) All Gene Expression Path…" at bounding box center [344, 278] width 682 height 79
click at [82, 247] on button at bounding box center [73, 254] width 17 height 14
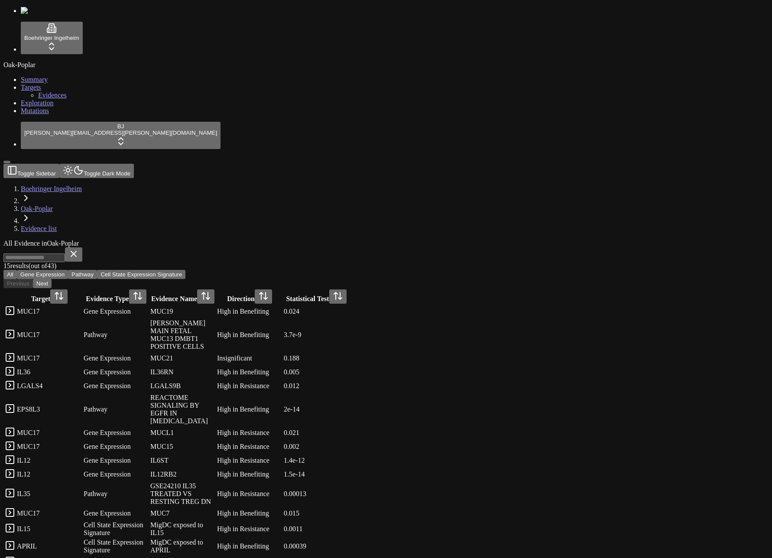
click at [292, 239] on div "All Evidence in Oak-Poplar 15 result s (out of 43 ) All Gene Expression Pathway…" at bounding box center [344, 404] width 682 height 330
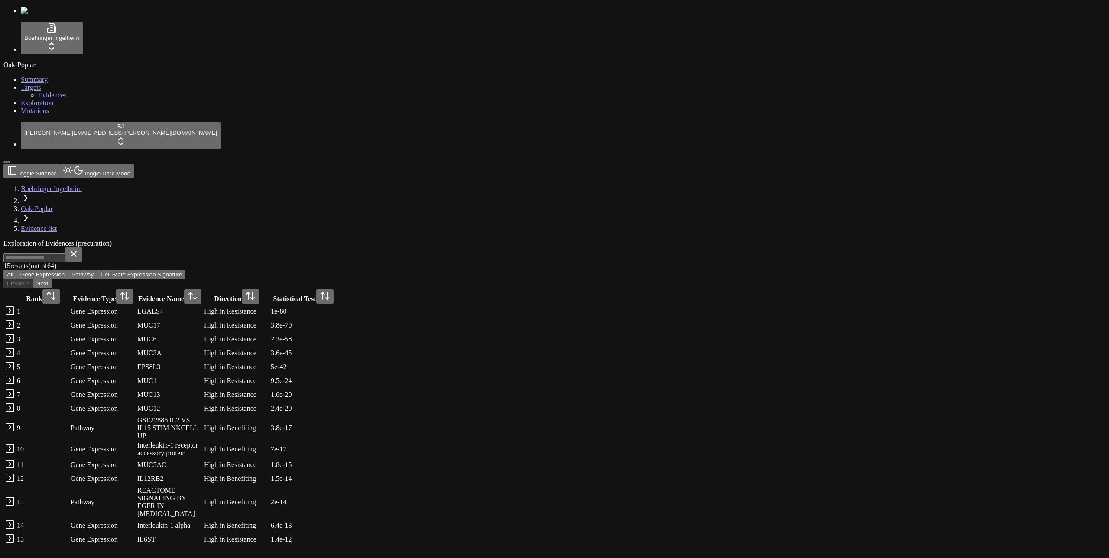
click at [52, 279] on button "Next" at bounding box center [42, 283] width 19 height 9
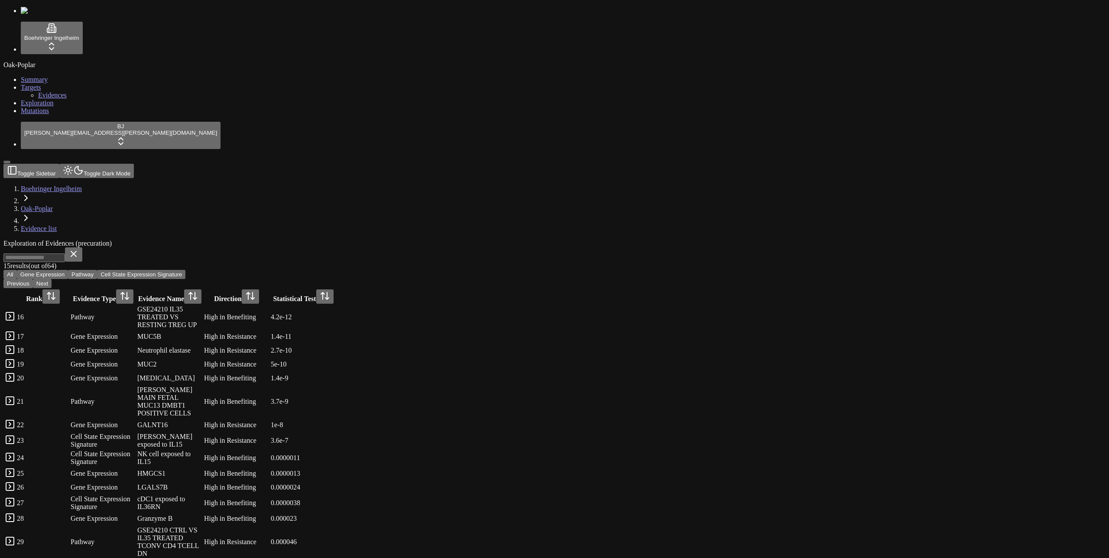
click at [52, 279] on button "Next" at bounding box center [42, 283] width 19 height 9
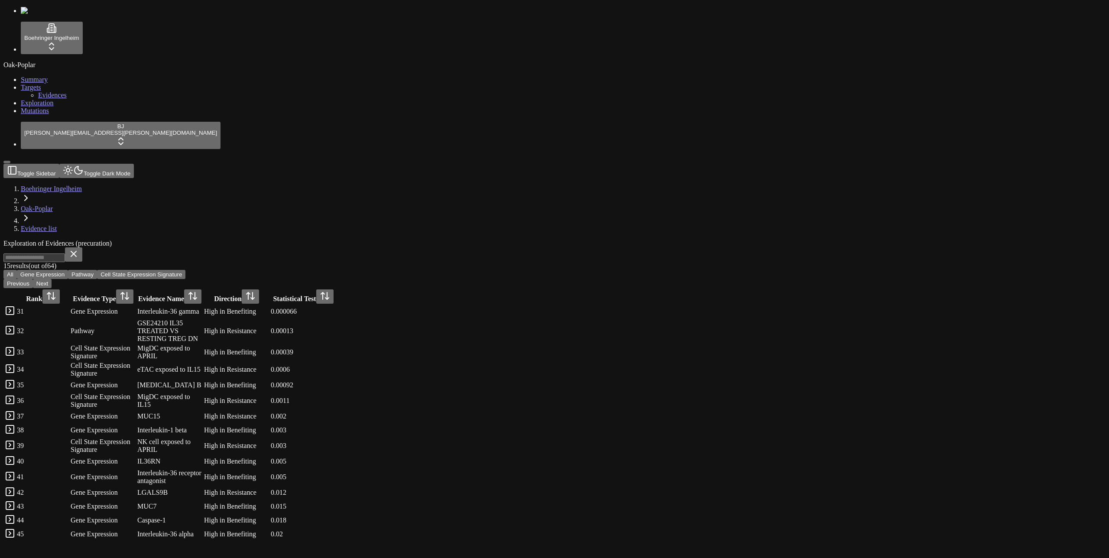
click at [52, 279] on button "Next" at bounding box center [42, 283] width 19 height 9
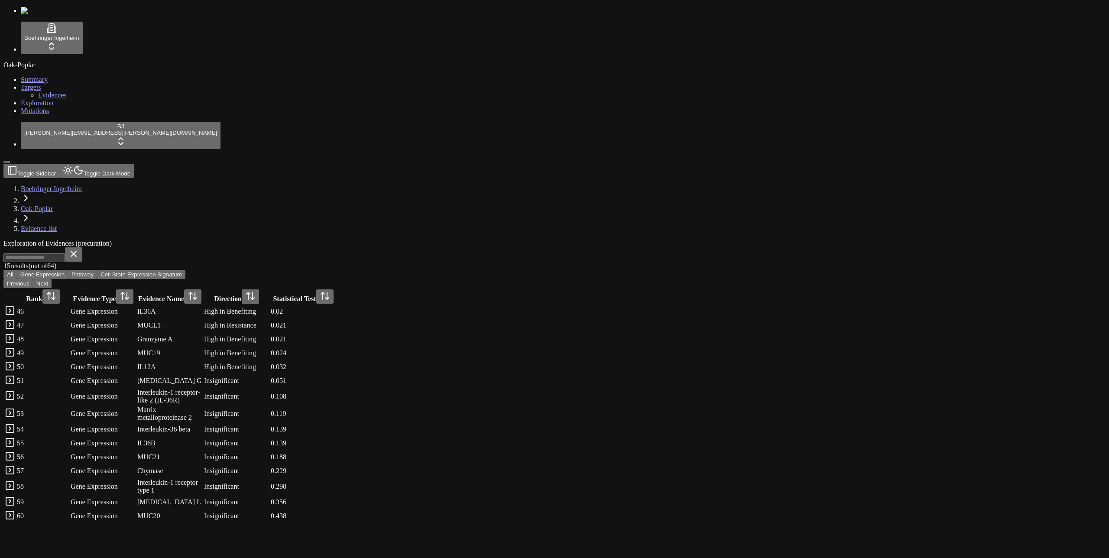
click at [52, 279] on button "Next" at bounding box center [42, 283] width 19 height 9
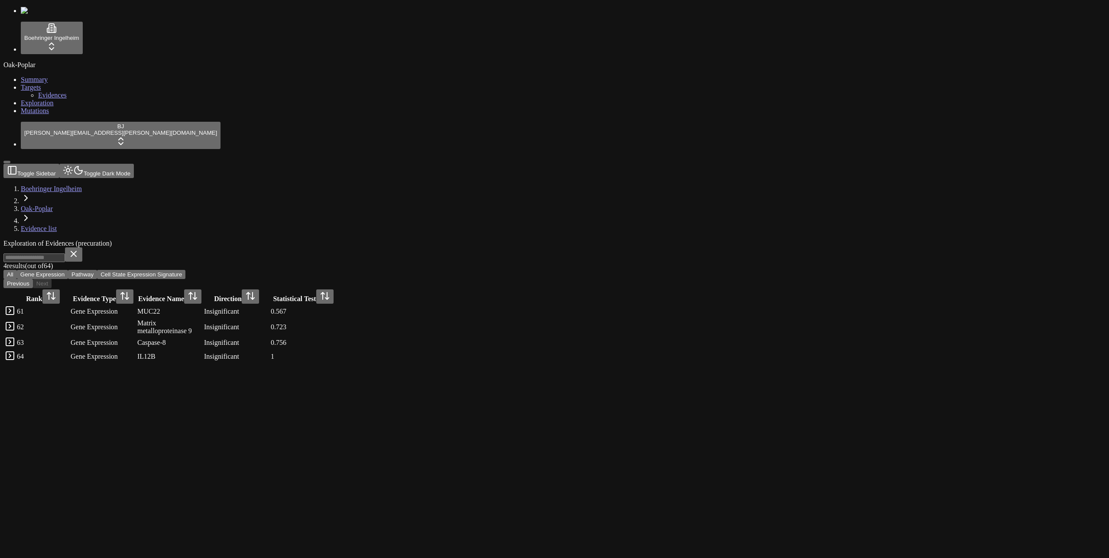
click at [202, 307] on div "MUC22" at bounding box center [169, 311] width 65 height 8
copy div "MUC22"
click at [65, 253] on input at bounding box center [33, 257] width 61 height 9
paste input "*****"
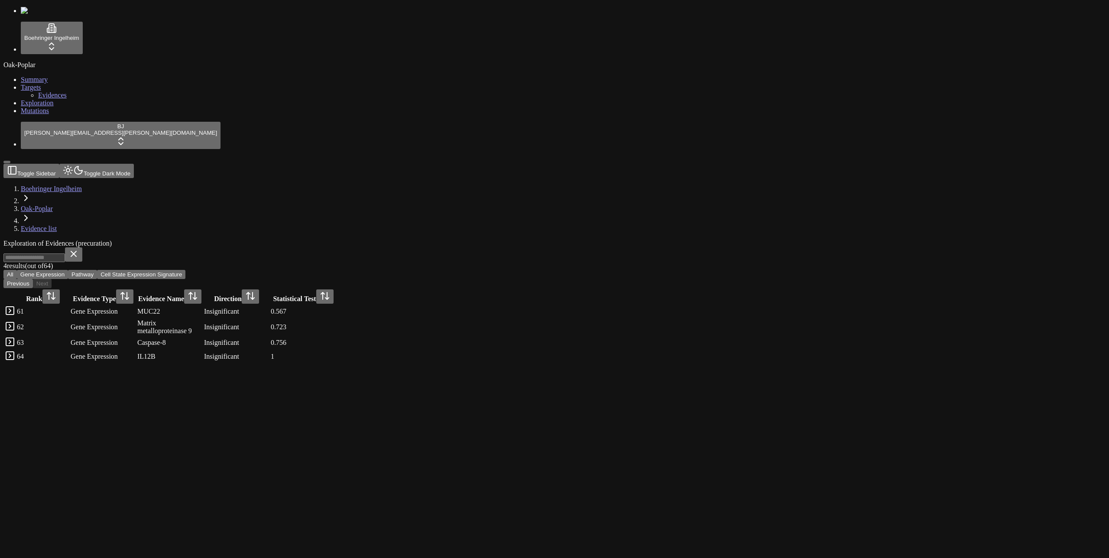
type input "*****"
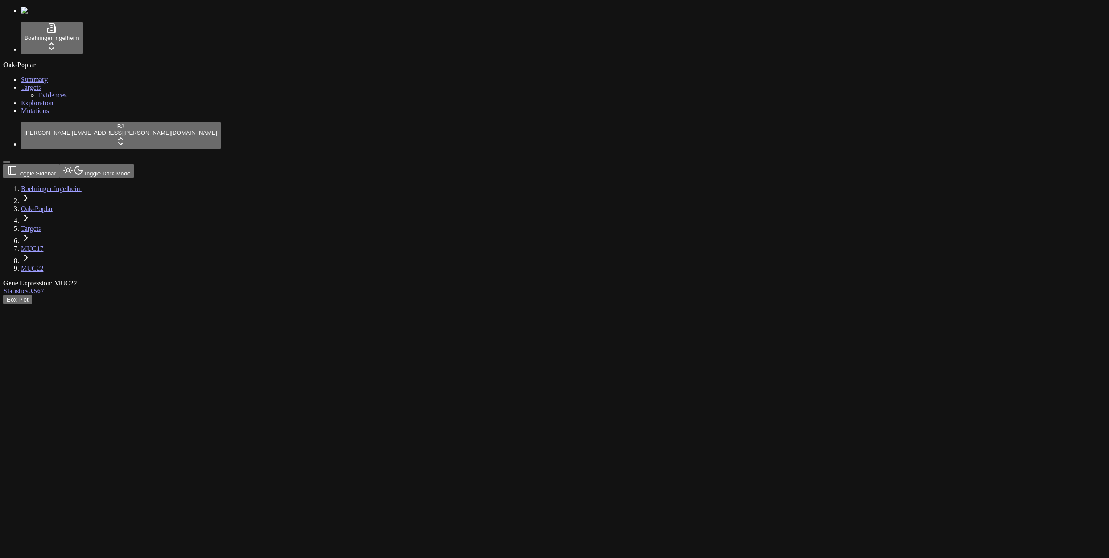
click at [38, 99] on span "Evidences" at bounding box center [52, 94] width 29 height 7
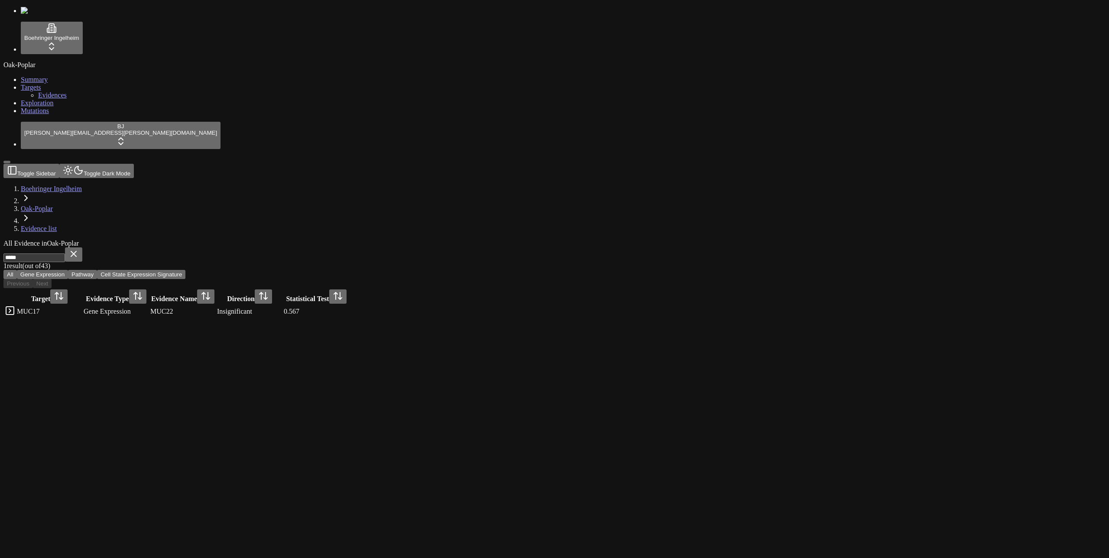
click at [65, 253] on input "*****" at bounding box center [33, 257] width 61 height 9
click at [82, 247] on button at bounding box center [73, 254] width 17 height 14
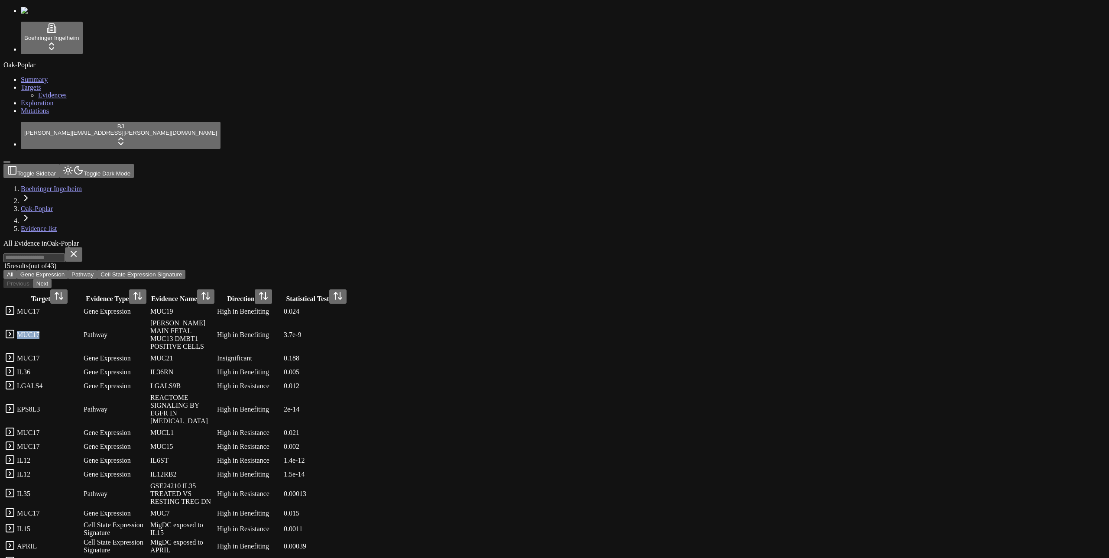
drag, startPoint x: 249, startPoint y: 125, endPoint x: 204, endPoint y: 124, distance: 44.2
click at [82, 331] on div "MUC17" at bounding box center [49, 335] width 65 height 8
copy div "MUC17"
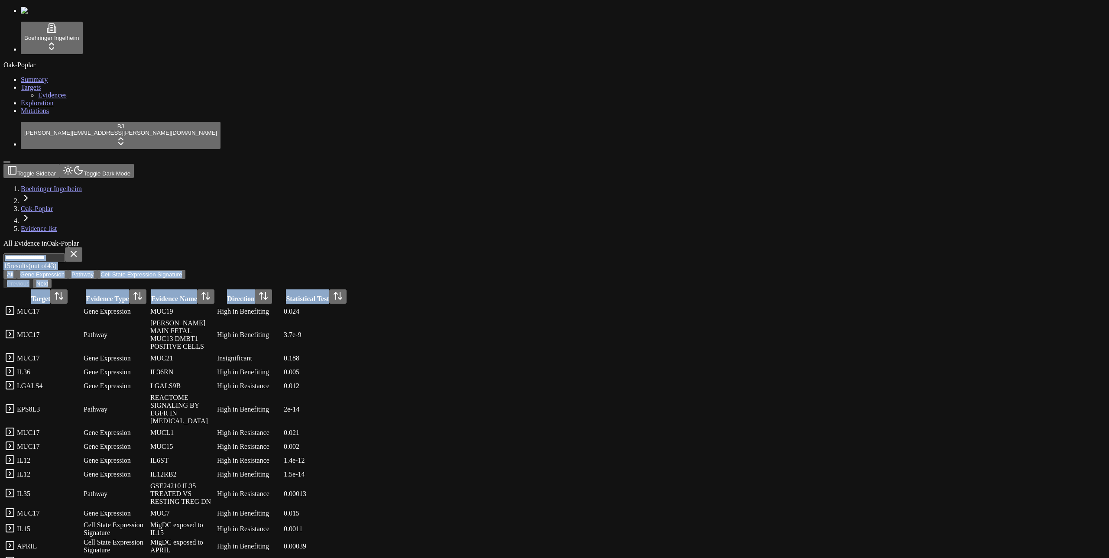
drag, startPoint x: 208, startPoint y: 100, endPoint x: 195, endPoint y: 38, distance: 63.6
click at [188, 239] on div "All Evidence in Oak-Poplar 15 result s (out of 43 ) All Gene Expression Pathway…" at bounding box center [512, 404] width 1019 height 330
click at [220, 239] on div "All Evidence in Oak-Poplar 15 result s (out of 43 ) All Gene Expression Pathway…" at bounding box center [512, 404] width 1019 height 330
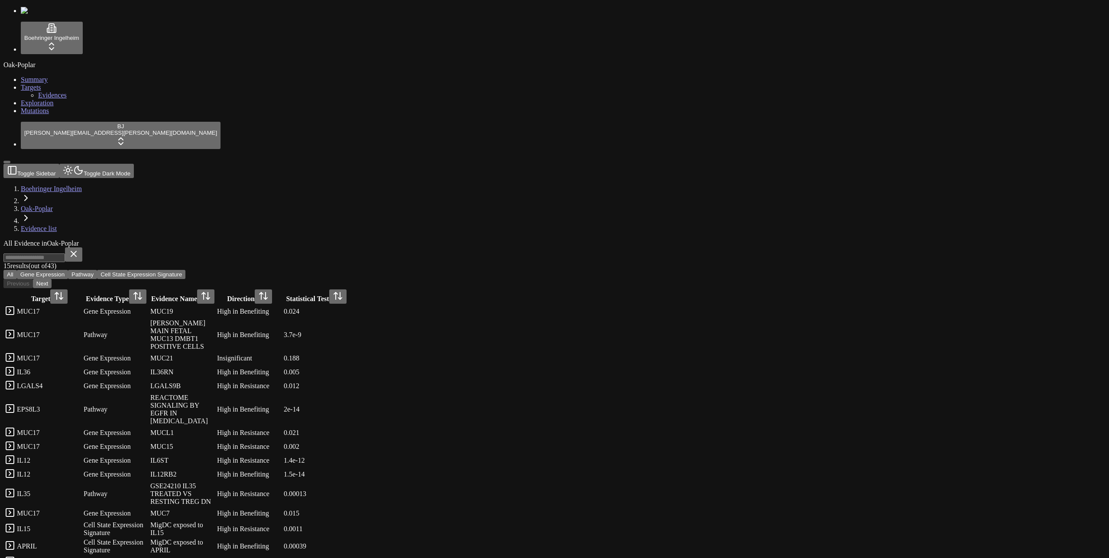
click at [65, 253] on input at bounding box center [33, 257] width 61 height 9
paste input "*****"
type input "*****"
paste input "*****"
type input "*****"
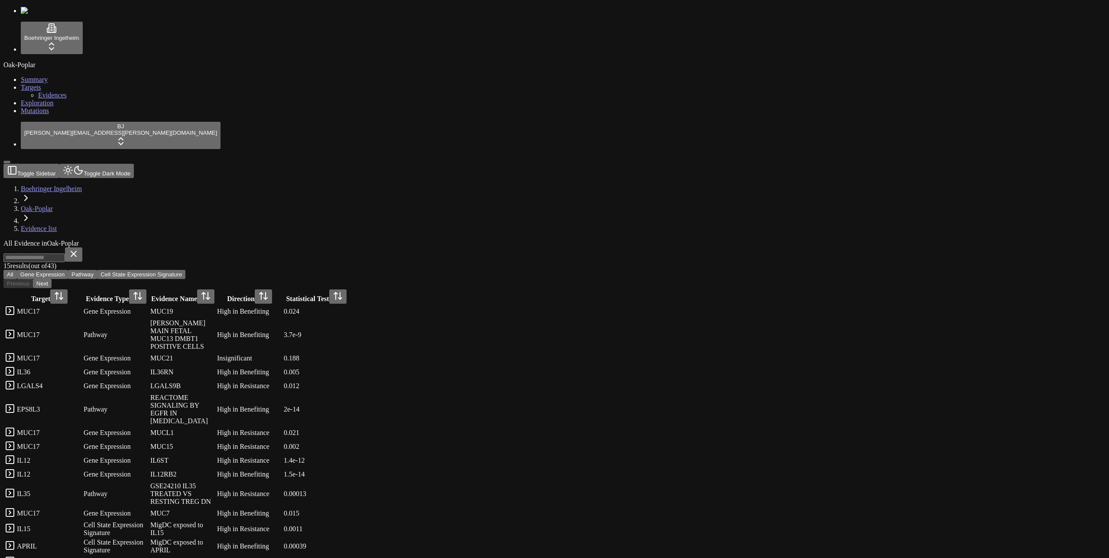
click at [312, 239] on div "All Evidence in Oak-Poplar" at bounding box center [512, 243] width 1019 height 8
click at [38, 107] on span "Exploration" at bounding box center [37, 102] width 33 height 7
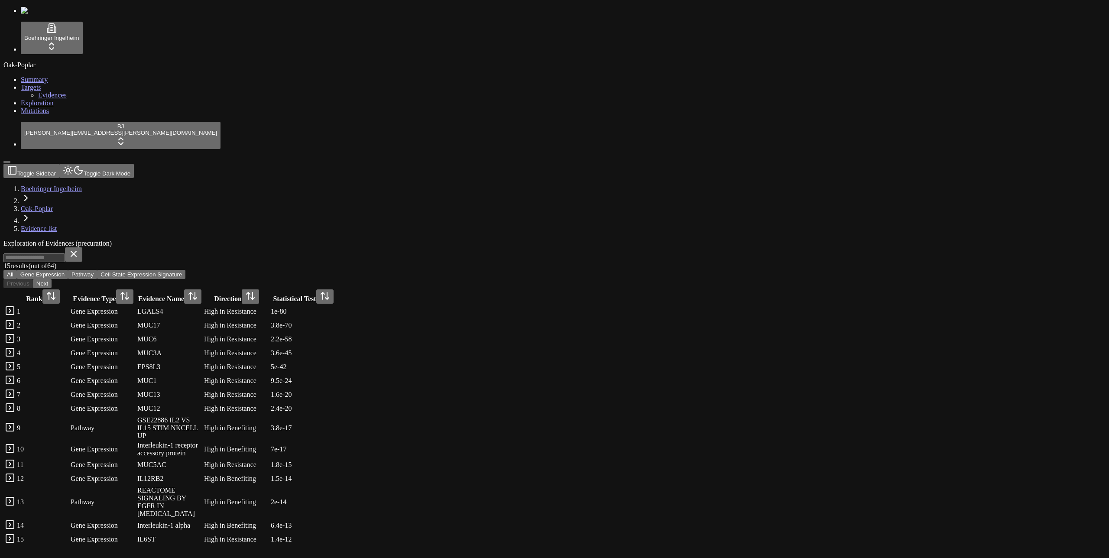
click at [65, 253] on input at bounding box center [33, 257] width 61 height 9
paste input "*****"
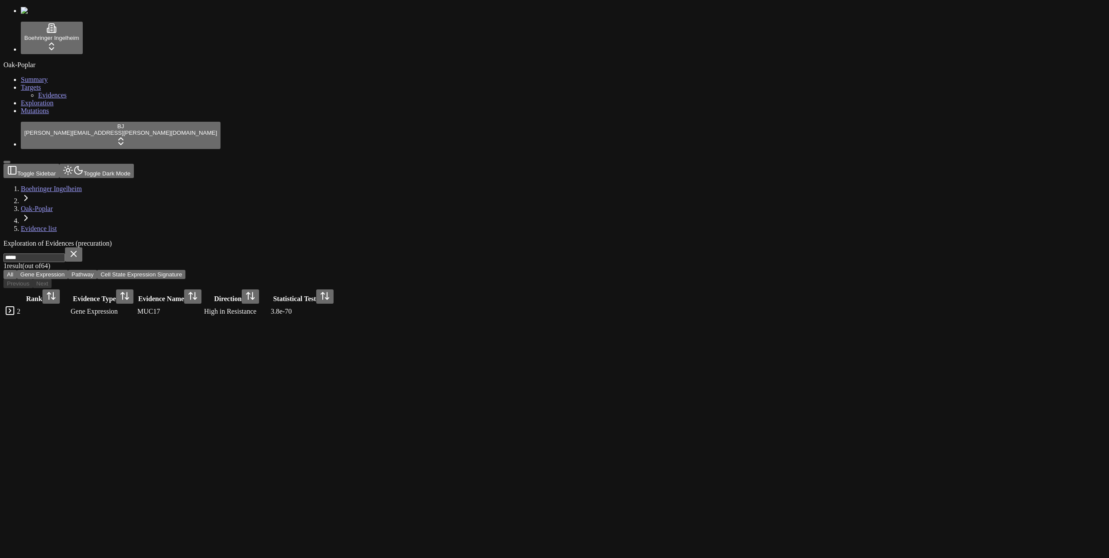
type input "*****"
click at [202, 307] on div "MUC17" at bounding box center [169, 311] width 65 height 8
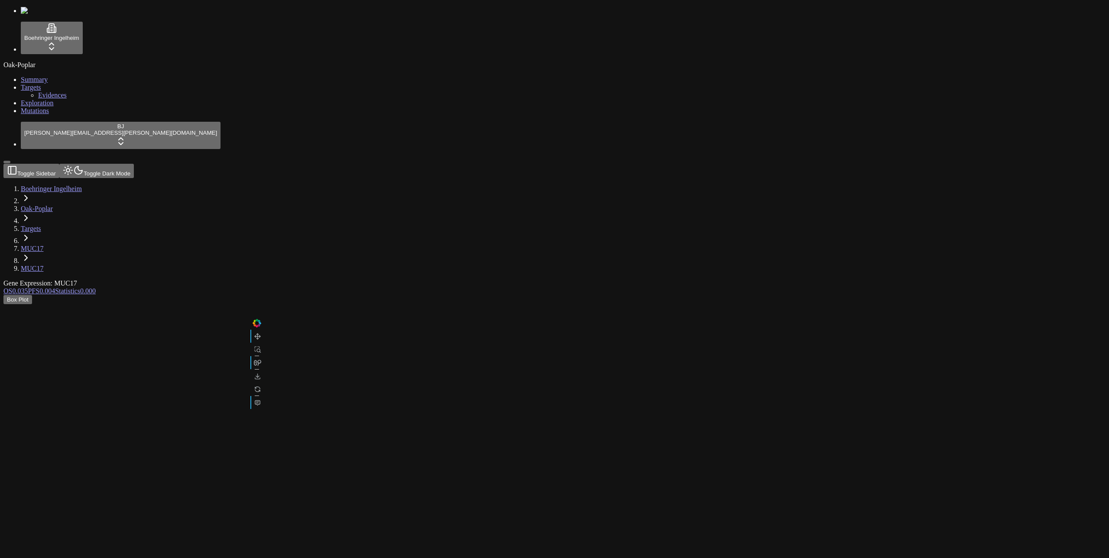
click at [49, 107] on link "Exploration" at bounding box center [37, 102] width 33 height 7
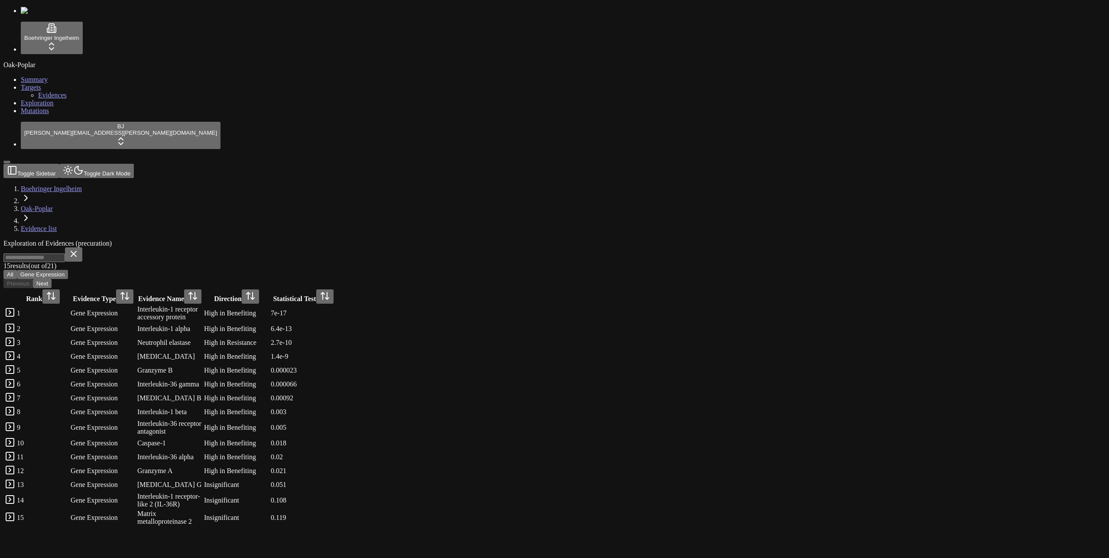
click at [65, 253] on input at bounding box center [33, 257] width 61 height 9
paste input "***"
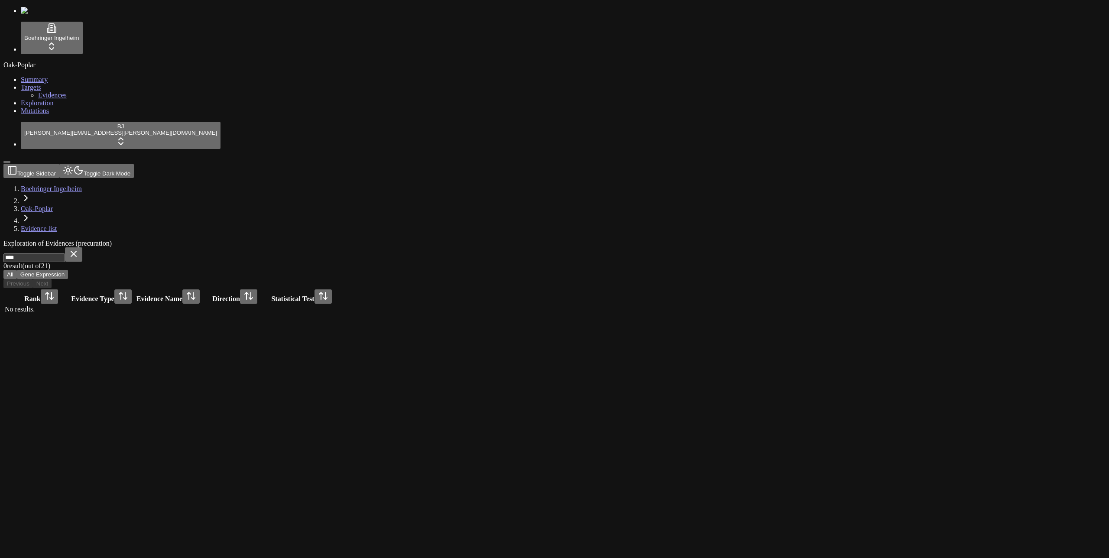
type input "****"
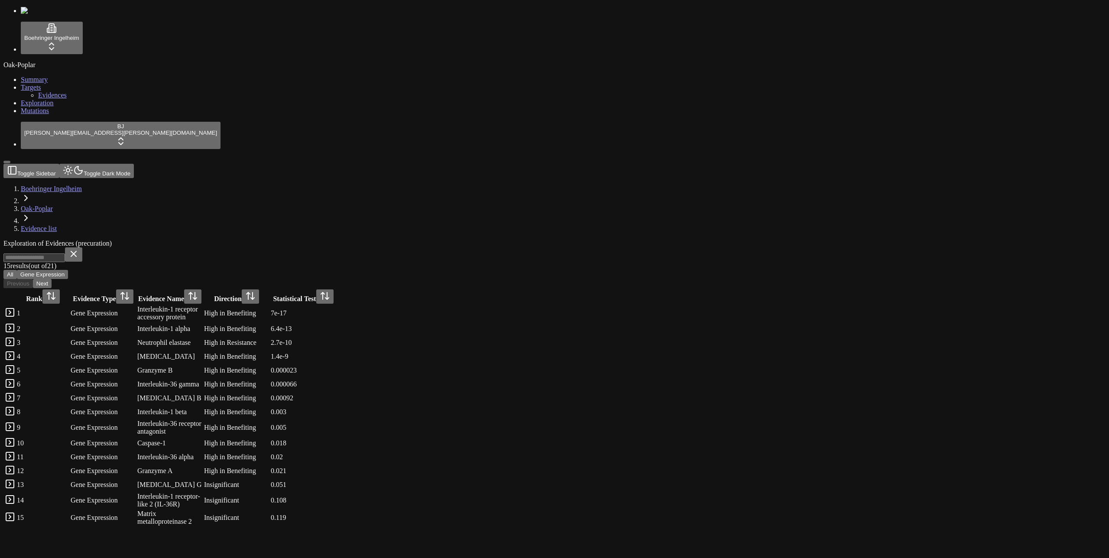
type input "*****"
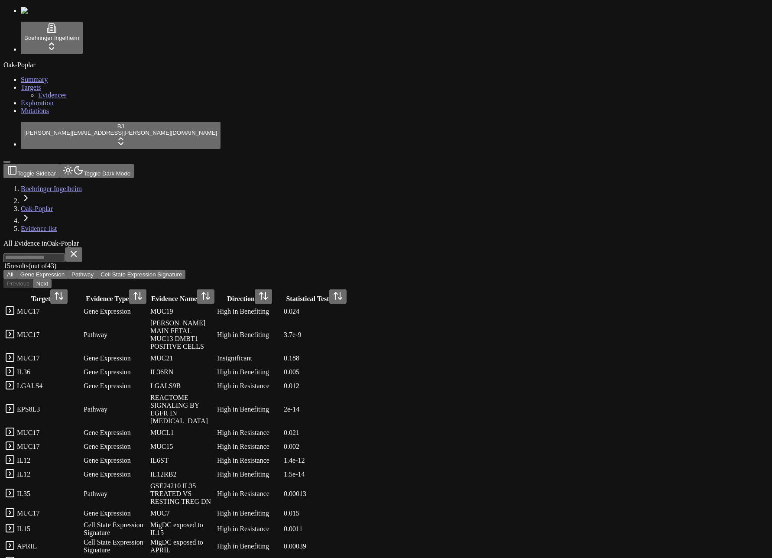
click at [52, 279] on button "Next" at bounding box center [42, 283] width 19 height 9
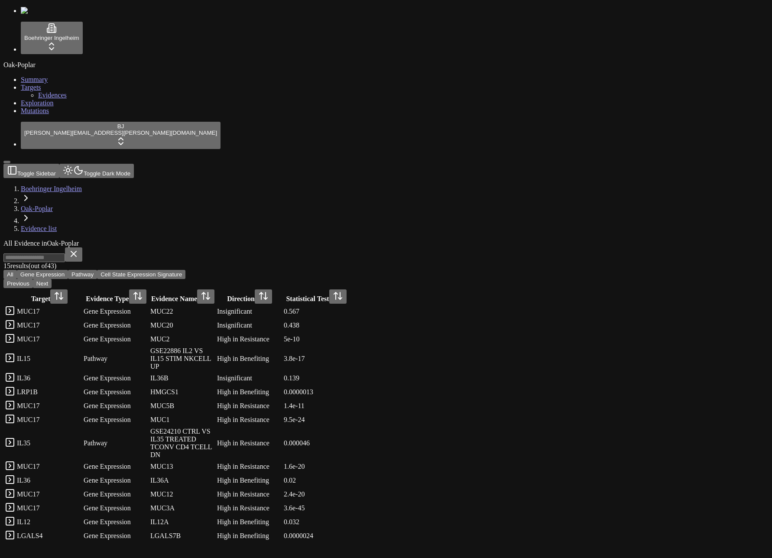
click at [52, 279] on button "Next" at bounding box center [42, 283] width 19 height 9
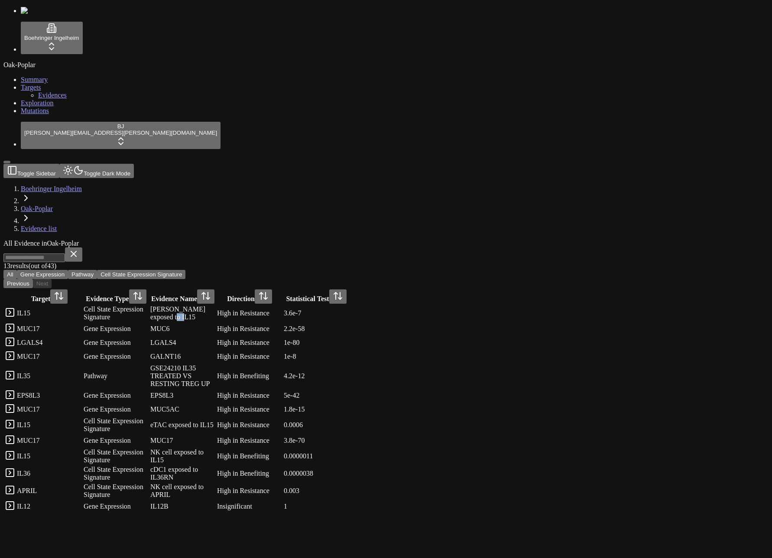
copy div "L15"
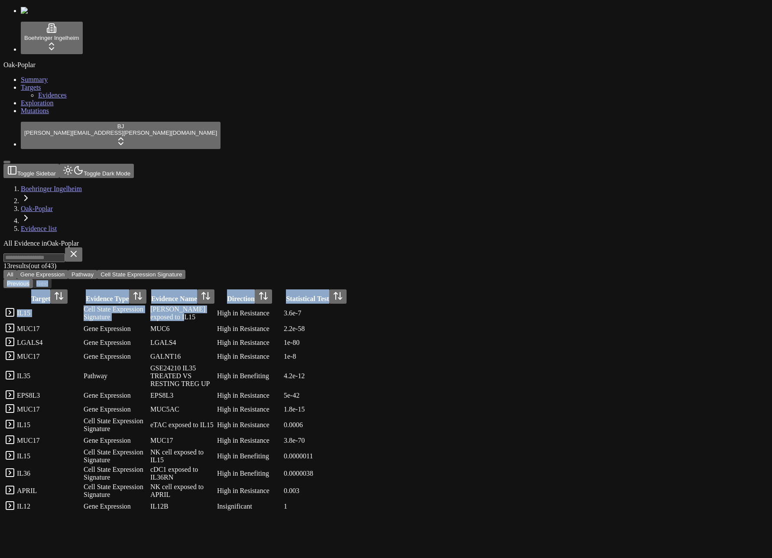
drag, startPoint x: 484, startPoint y: 100, endPoint x: 511, endPoint y: 68, distance: 42.7
click at [511, 247] on div "13 result s (out of 43 ) All Gene Expression Pathway Cell State Expression Sign…" at bounding box center [344, 380] width 682 height 266
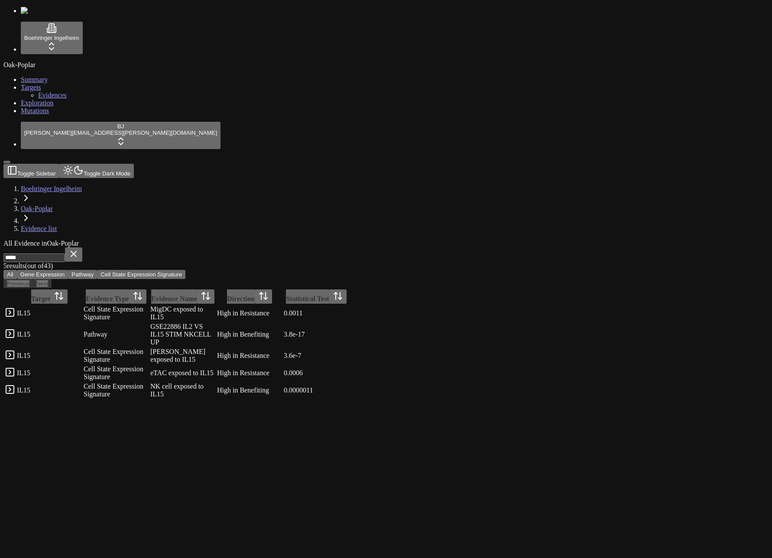
type input "****"
drag, startPoint x: 452, startPoint y: 314, endPoint x: 439, endPoint y: 300, distance: 19.3
click at [453, 314] on div "All Evidence in Oak-Poplar **** 5 result s (out of 43 ) All Gene Expression Pat…" at bounding box center [344, 319] width 682 height 160
click at [15, 311] on link at bounding box center [10, 314] width 10 height 7
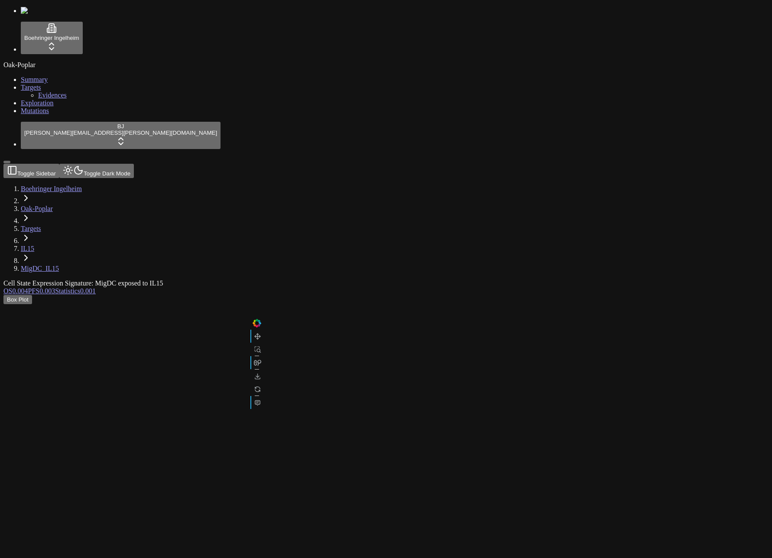
click at [49, 114] on link "Mutations" at bounding box center [35, 110] width 28 height 7
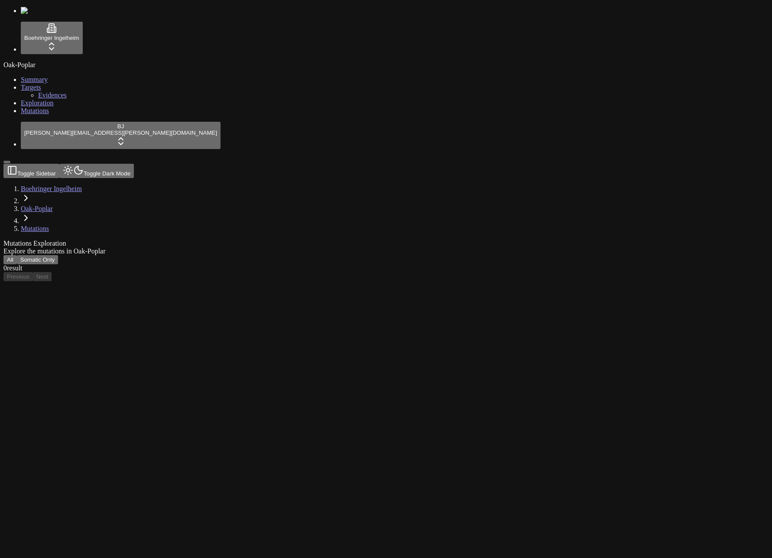
click at [34, 115] on div "Oak-Poplar Summary Targets Evidences Exploration Mutations" at bounding box center [385, 88] width 765 height 54
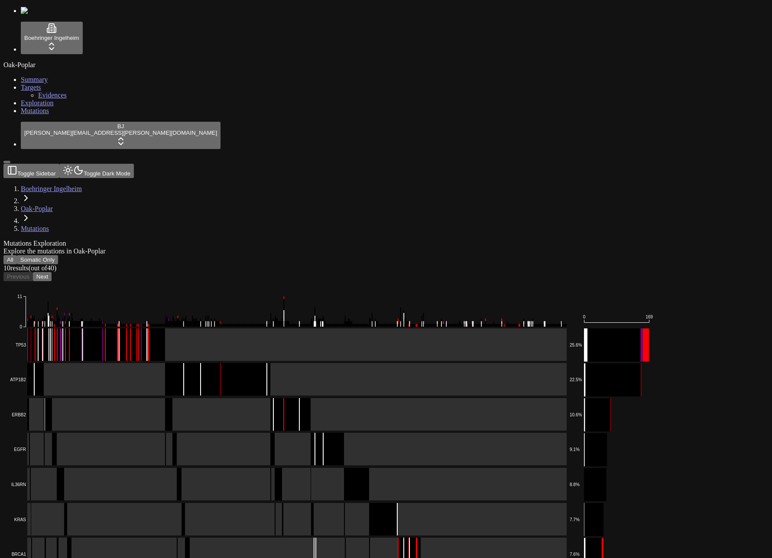
click at [52, 272] on button "Next" at bounding box center [42, 276] width 19 height 9
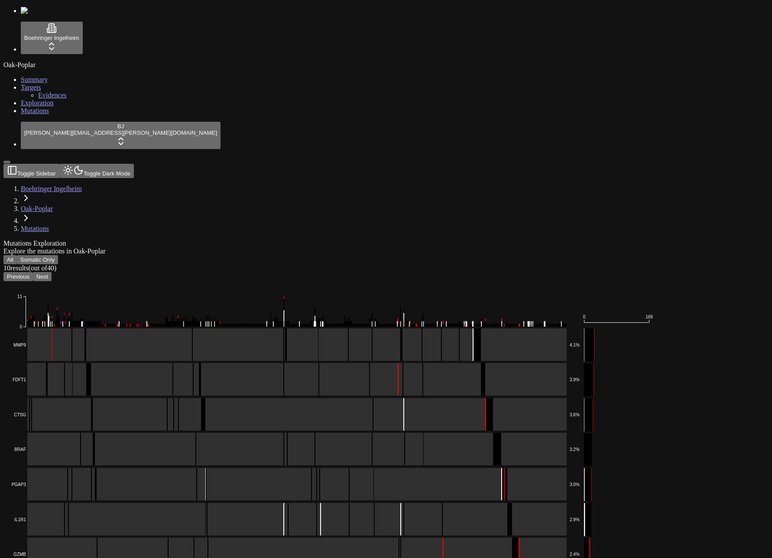
click at [33, 272] on button "Previous" at bounding box center [17, 276] width 29 height 9
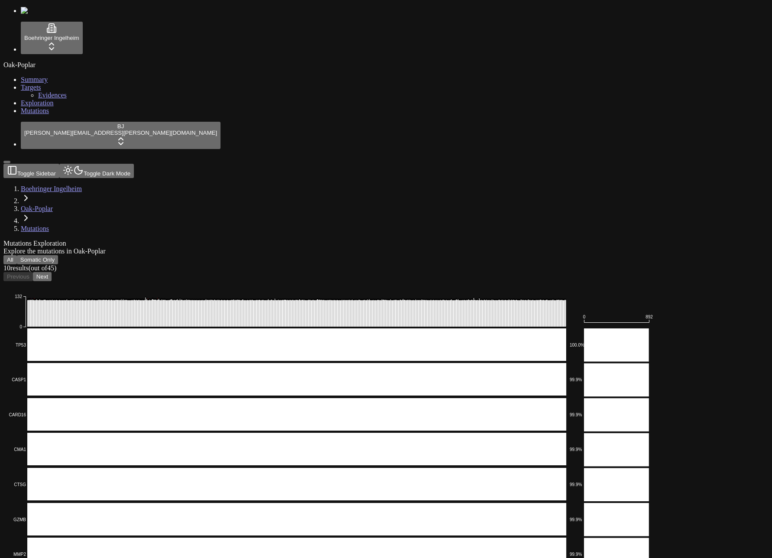
drag, startPoint x: 85, startPoint y: 218, endPoint x: 99, endPoint y: 199, distance: 23.6
click at [10, 163] on button "Toggle Sidebar" at bounding box center [6, 162] width 7 height 3
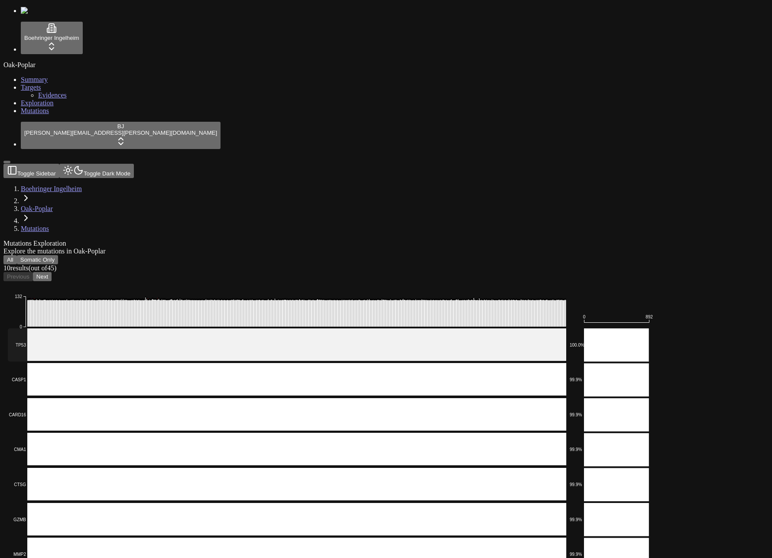
click at [178, 328] on rect at bounding box center [287, 344] width 559 height 33
click at [205, 328] on rect at bounding box center [287, 344] width 559 height 33
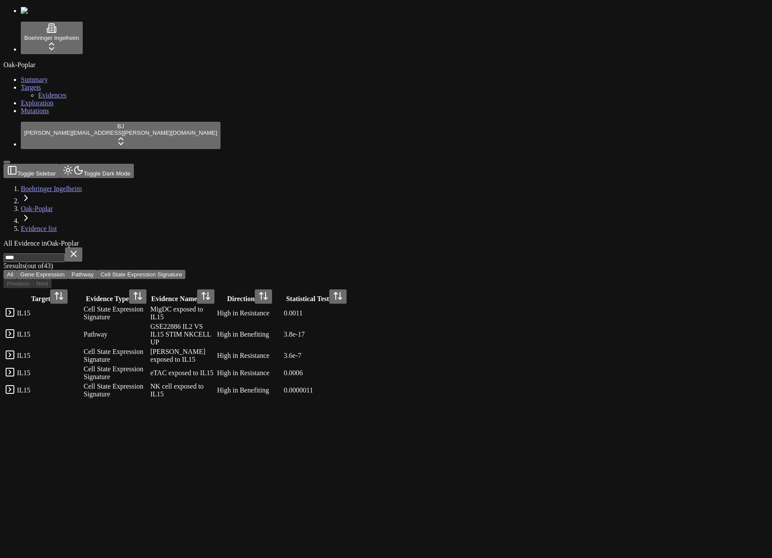
click at [82, 247] on button at bounding box center [73, 254] width 17 height 14
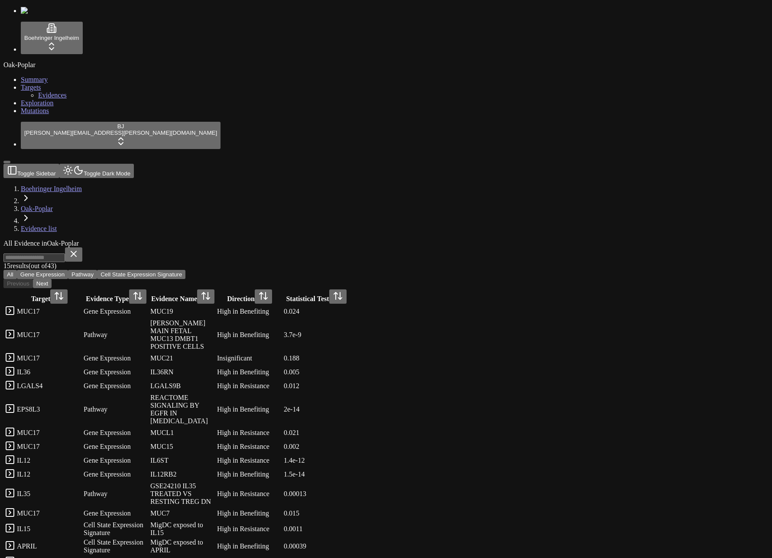
click at [53, 107] on link "Exploration" at bounding box center [37, 102] width 33 height 7
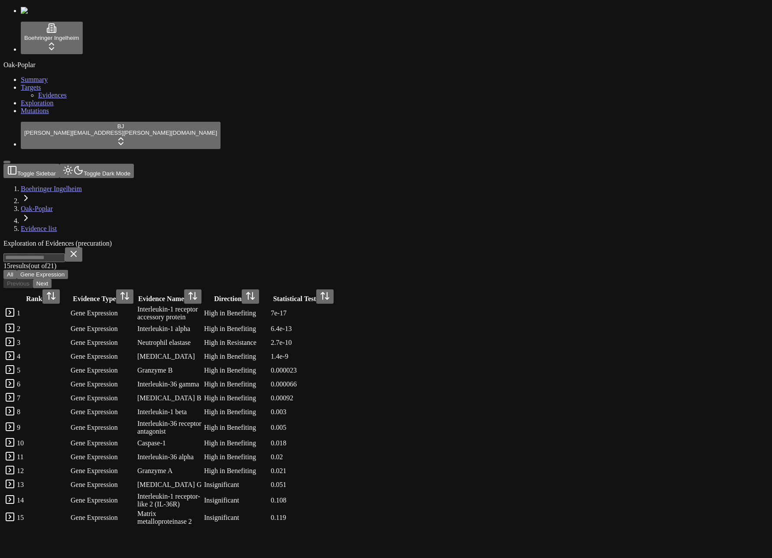
click at [51, 115] on div "Oak-Poplar Summary Targets Evidences Exploration Mutations" at bounding box center [385, 88] width 765 height 54
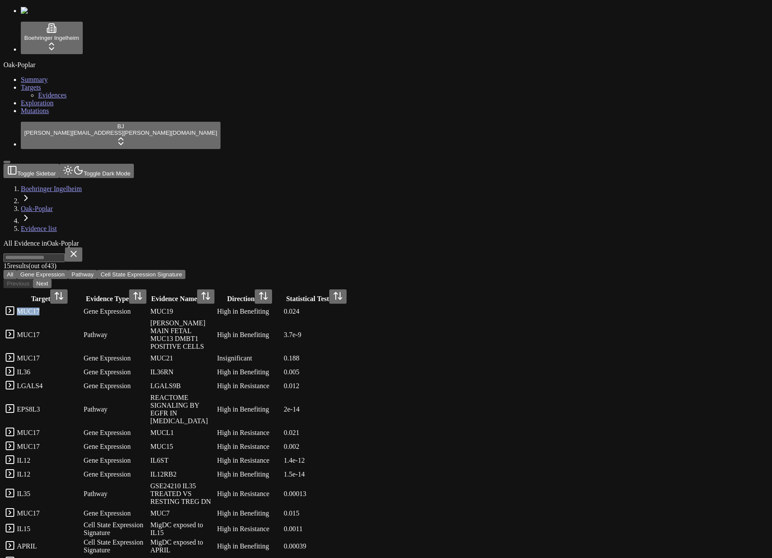
copy div "MUC17"
drag, startPoint x: 200, startPoint y: 100, endPoint x: 160, endPoint y: 99, distance: 39.4
click at [82, 307] on div "MUC17" at bounding box center [49, 311] width 65 height 8
copy div "MUC19"
drag, startPoint x: 493, startPoint y: 99, endPoint x: 412, endPoint y: 101, distance: 80.6
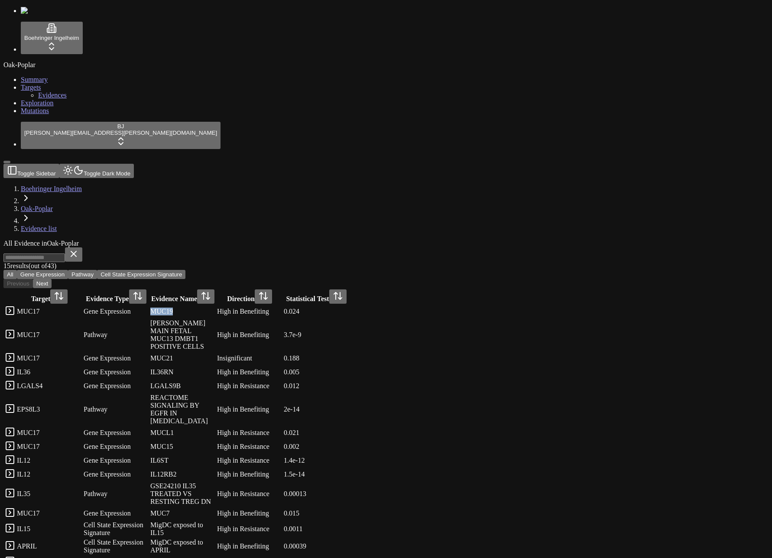
click at [215, 307] on div "MUC19" at bounding box center [182, 311] width 65 height 8
click at [65, 253] on input at bounding box center [33, 257] width 61 height 9
paste input "*****"
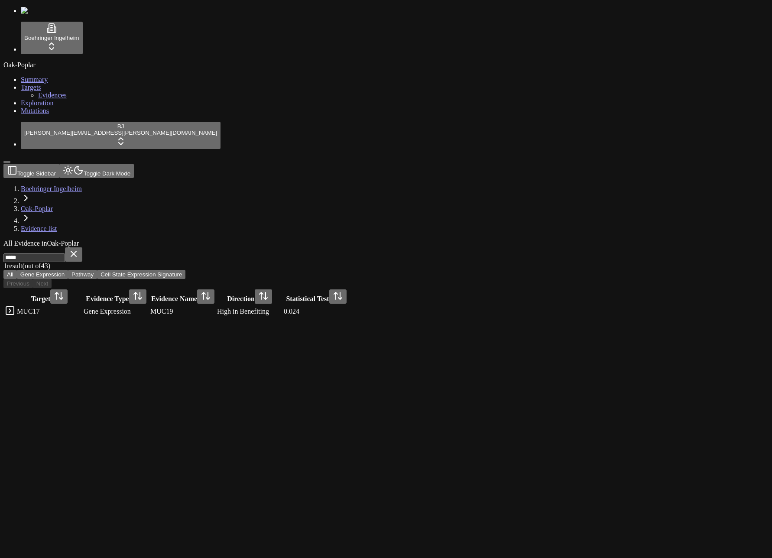
type input "*****"
click at [311, 260] on div "All Evidence in Oak-Poplar ***** 1 result (out of 43 ) All Gene Expression Path…" at bounding box center [344, 278] width 682 height 79
click at [644, 239] on div "All Evidence in Oak-Poplar ***** 1 result (out of 43 ) All Gene Expression Path…" at bounding box center [344, 278] width 682 height 79
drag, startPoint x: 394, startPoint y: 162, endPoint x: 389, endPoint y: 167, distance: 6.8
click at [389, 239] on div "All Evidence in Oak-Poplar ***** 1 result (out of 43 ) All Gene Expression Path…" at bounding box center [344, 278] width 682 height 79
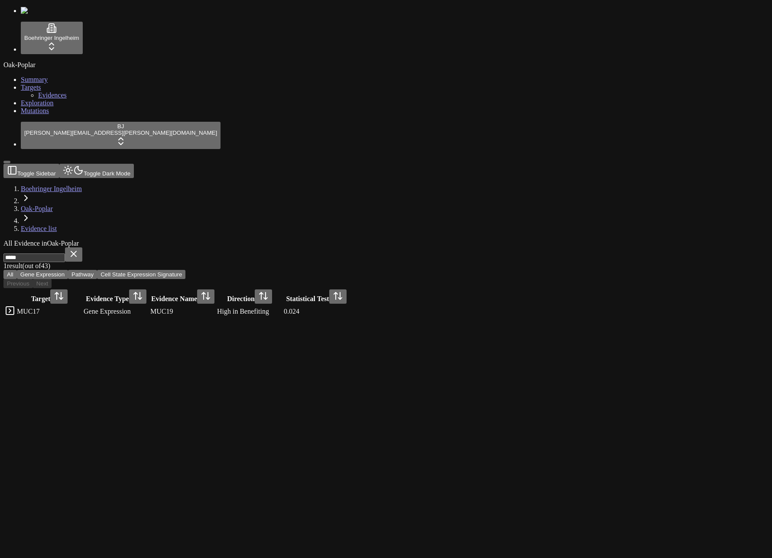
click at [82, 247] on button at bounding box center [73, 254] width 17 height 14
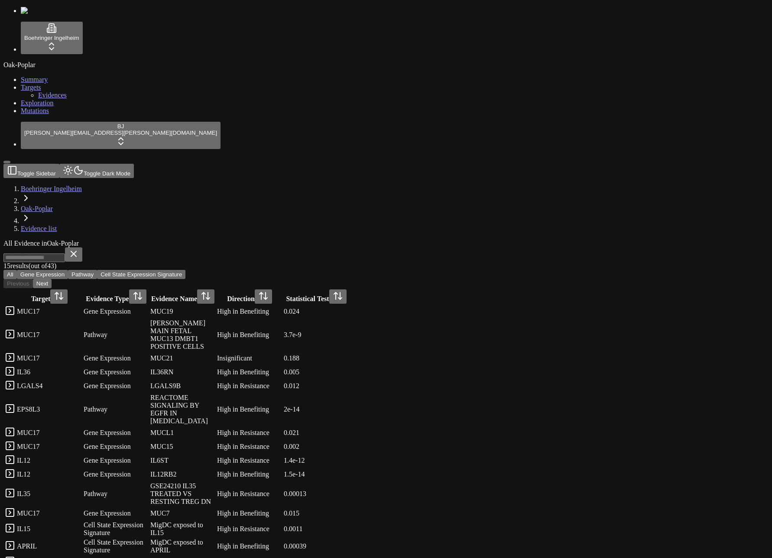
click at [38, 107] on span "Exploration" at bounding box center [37, 102] width 33 height 7
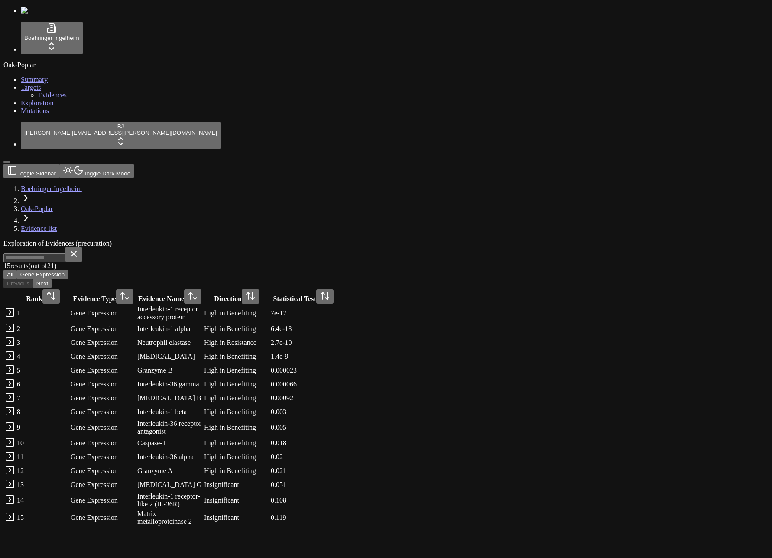
click at [38, 115] on div "Oak-Poplar Summary Targets Evidences Exploration Mutations" at bounding box center [385, 88] width 765 height 54
